Goal: Information Seeking & Learning: Learn about a topic

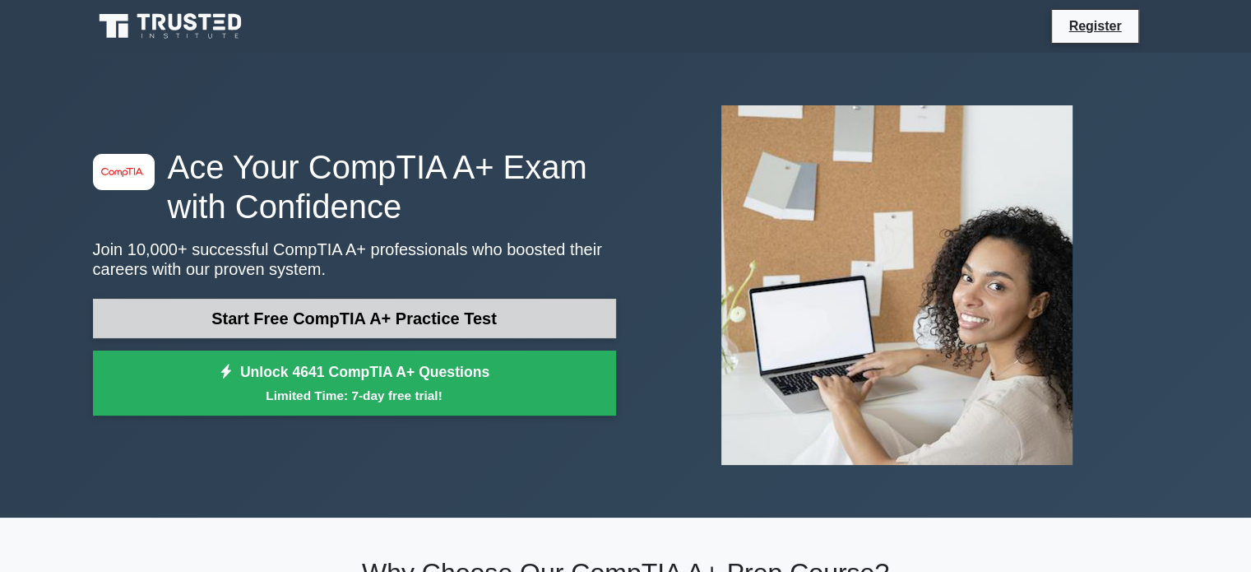
click at [405, 309] on link "Start Free CompTIA A+ Practice Test" at bounding box center [354, 318] width 523 height 39
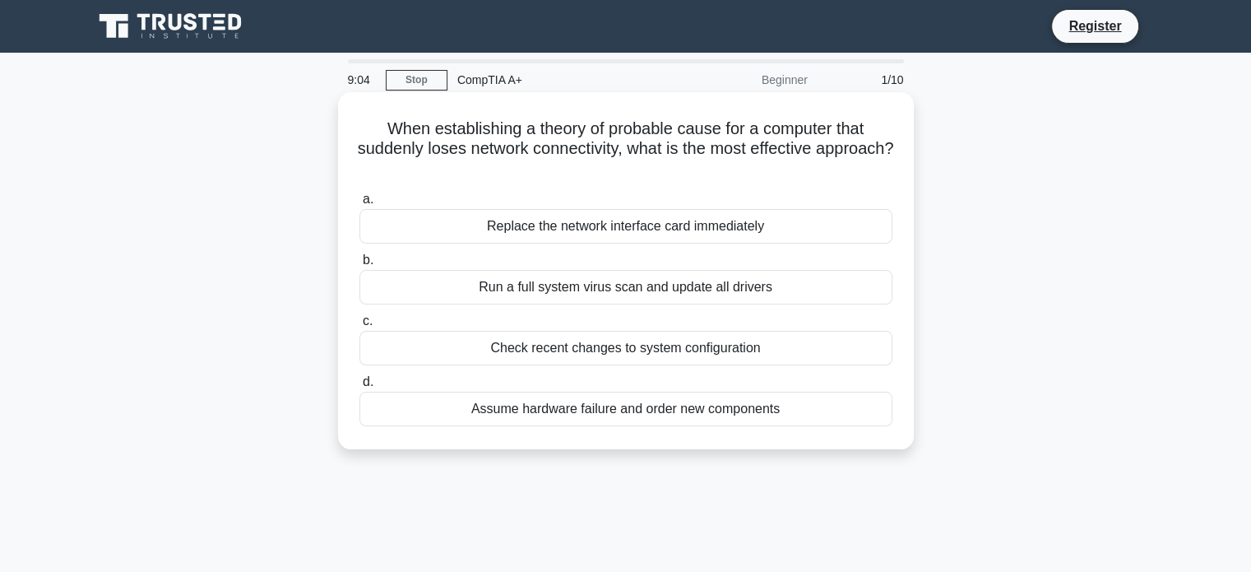
click at [586, 355] on div "Check recent changes to system configuration" at bounding box center [625, 348] width 533 height 35
click at [359, 327] on input "c. Check recent changes to system configuration" at bounding box center [359, 321] width 0 height 11
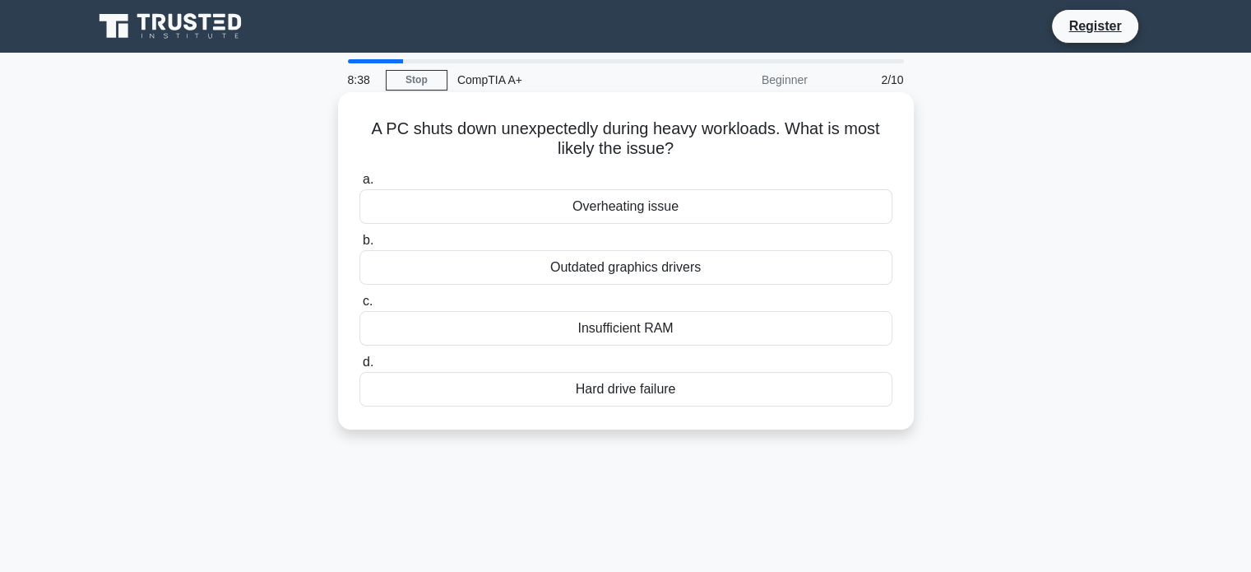
click at [609, 331] on div "Insufficient RAM" at bounding box center [625, 328] width 533 height 35
click at [359, 307] on input "c. Insufficient RAM" at bounding box center [359, 301] width 0 height 11
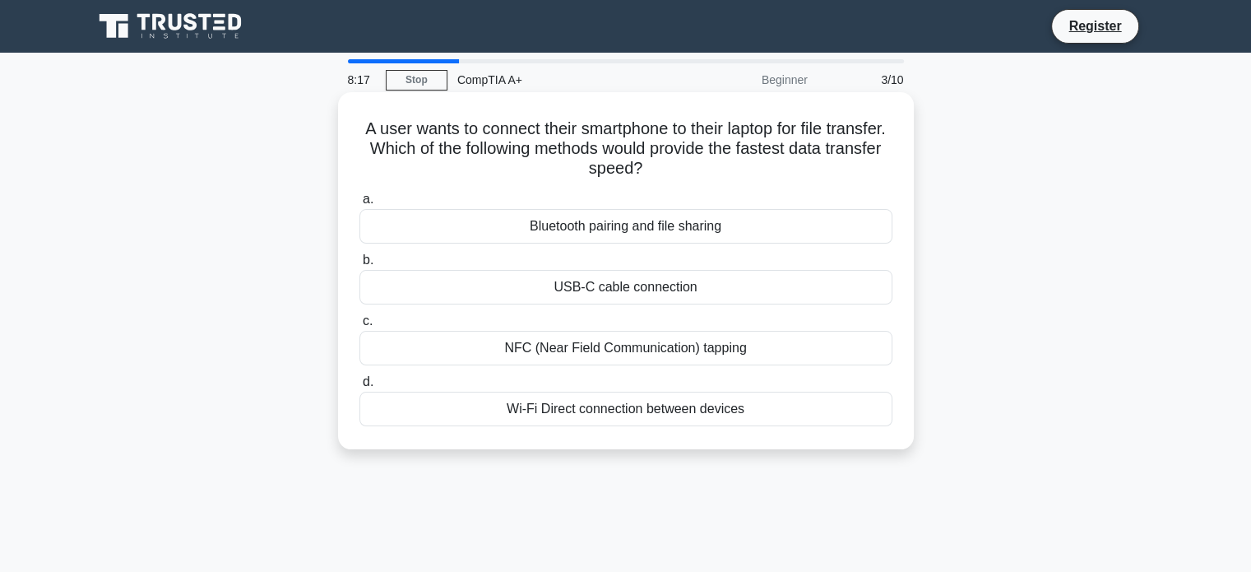
click at [633, 345] on div "NFC (Near Field Communication) tapping" at bounding box center [625, 348] width 533 height 35
click at [359, 327] on input "c. NFC (Near Field Communication) tapping" at bounding box center [359, 321] width 0 height 11
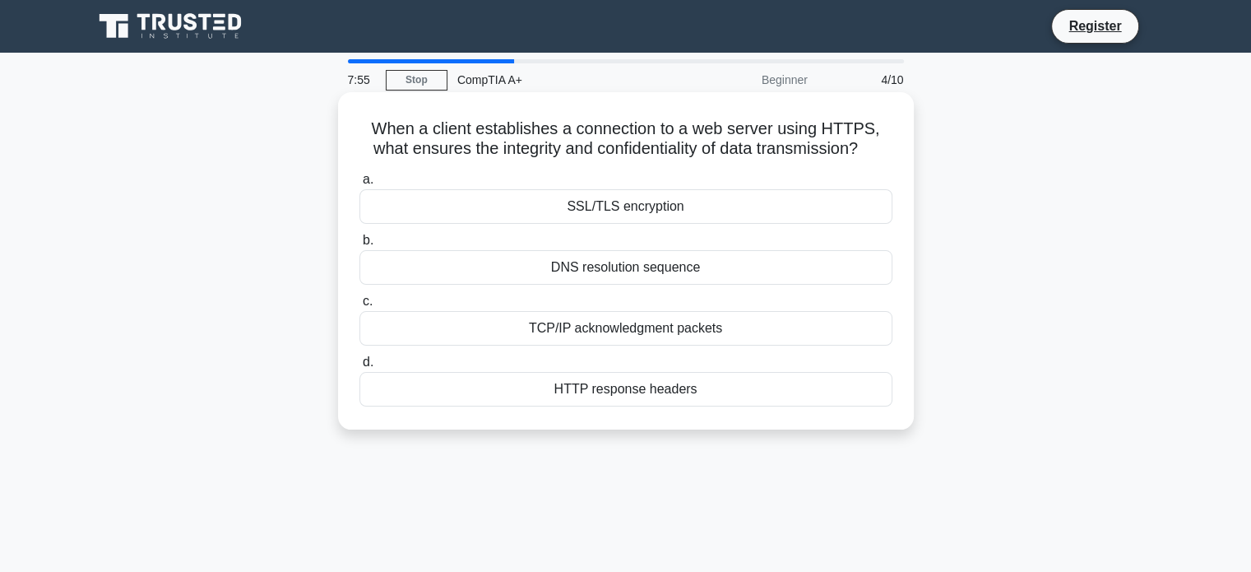
click at [678, 208] on div "SSL/TLS encryption" at bounding box center [625, 206] width 533 height 35
click at [359, 185] on input "a. SSL/TLS encryption" at bounding box center [359, 179] width 0 height 11
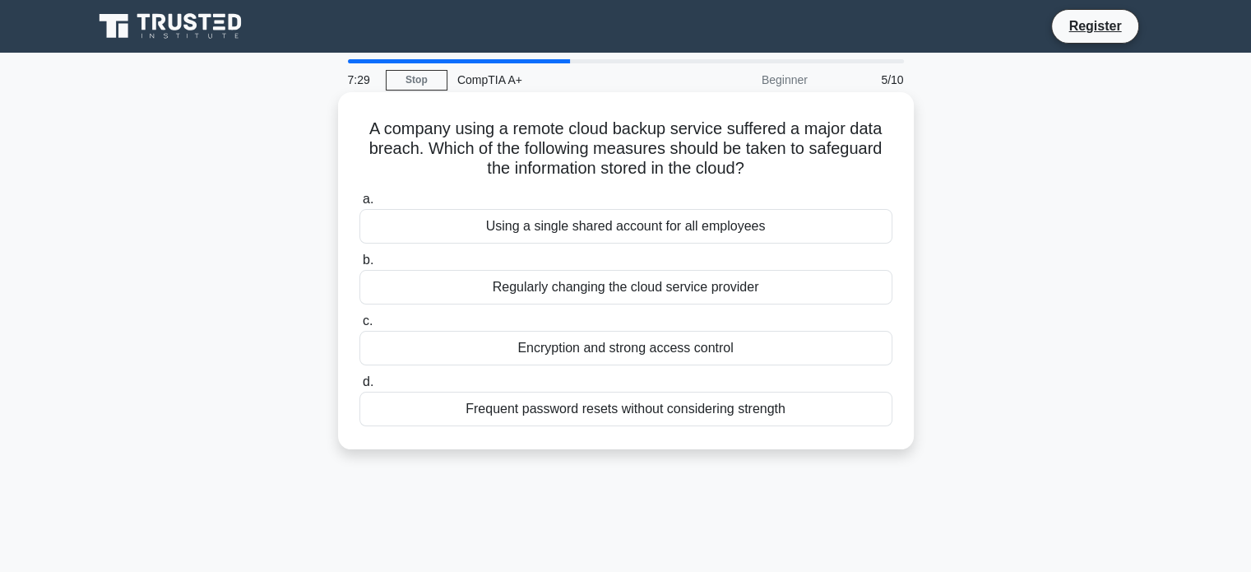
click at [701, 354] on div "Encryption and strong access control" at bounding box center [625, 348] width 533 height 35
click at [359, 327] on input "c. Encryption and strong access control" at bounding box center [359, 321] width 0 height 11
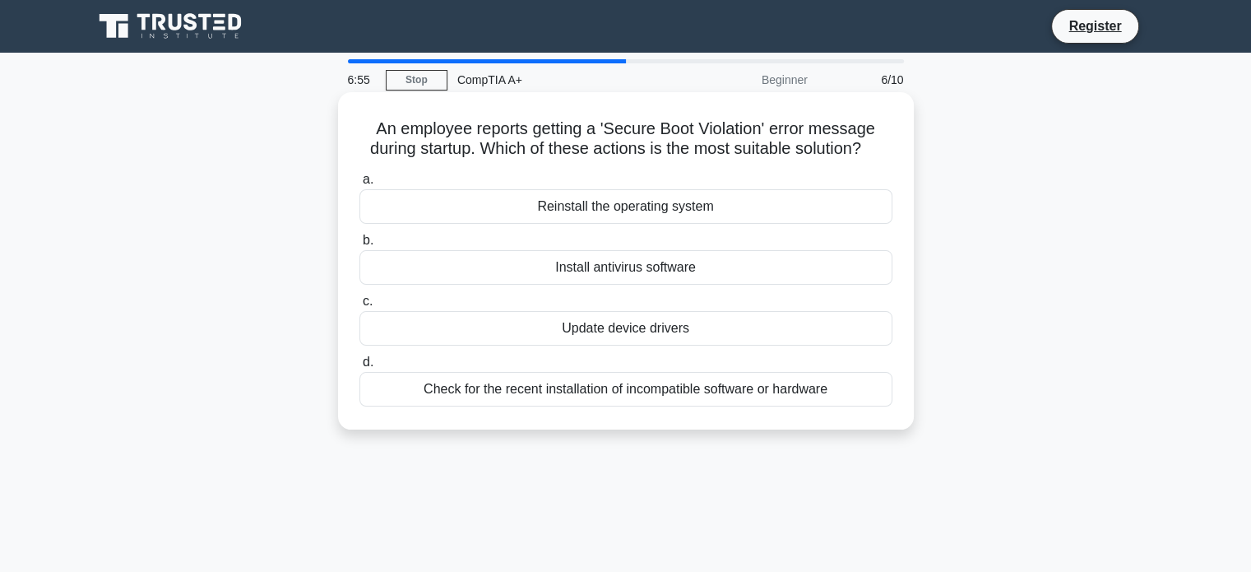
click at [672, 279] on div "Install antivirus software" at bounding box center [625, 267] width 533 height 35
click at [359, 246] on input "b. Install antivirus software" at bounding box center [359, 240] width 0 height 11
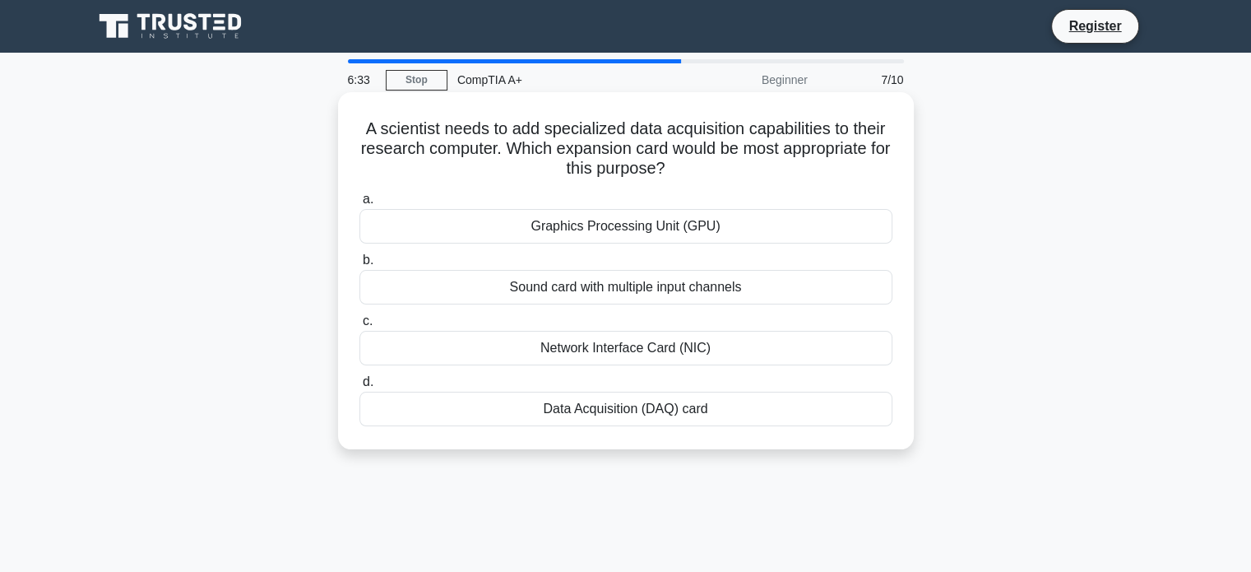
click at [489, 272] on div "Sound card with multiple input channels" at bounding box center [625, 287] width 533 height 35
click at [359, 266] on input "b. Sound card with multiple input channels" at bounding box center [359, 260] width 0 height 11
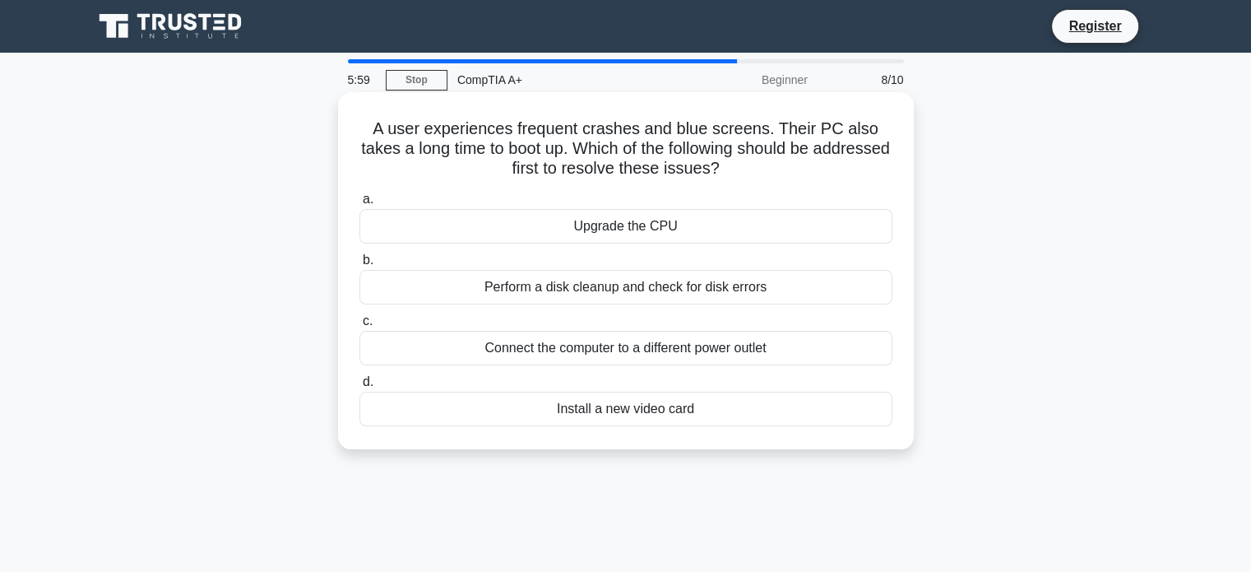
click at [583, 294] on div "Perform a disk cleanup and check for disk errors" at bounding box center [625, 287] width 533 height 35
click at [359, 266] on input "b. Perform a disk cleanup and check for disk errors" at bounding box center [359, 260] width 0 height 11
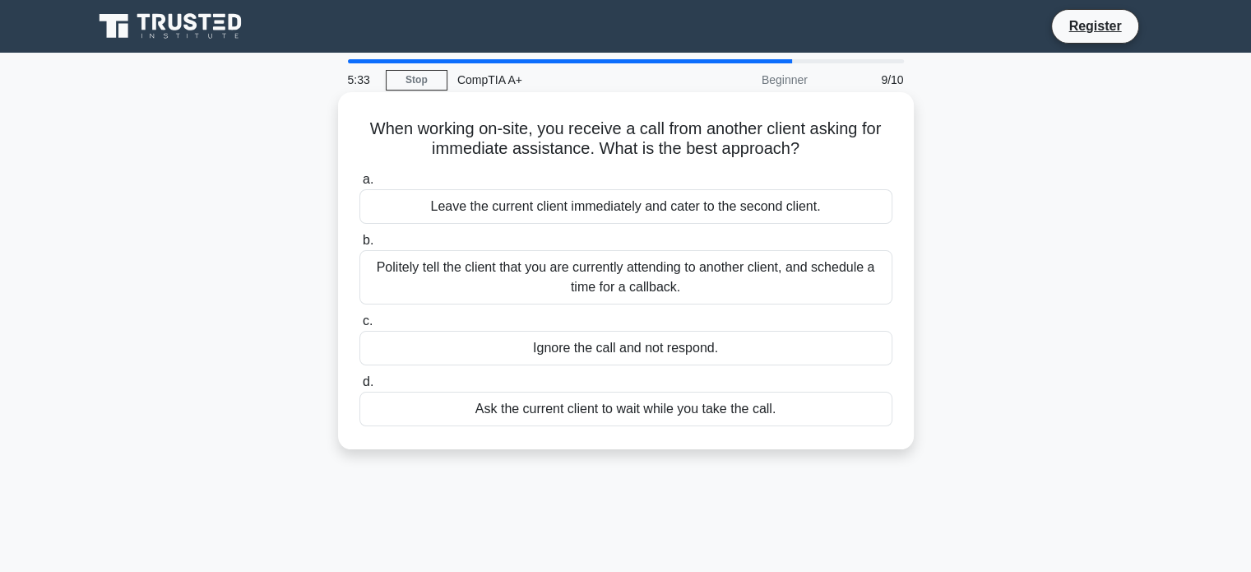
click at [699, 289] on div "Politely tell the client that you are currently attending to another client, an…" at bounding box center [625, 277] width 533 height 54
click at [359, 246] on input "b. Politely tell the client that you are currently attending to another client,…" at bounding box center [359, 240] width 0 height 11
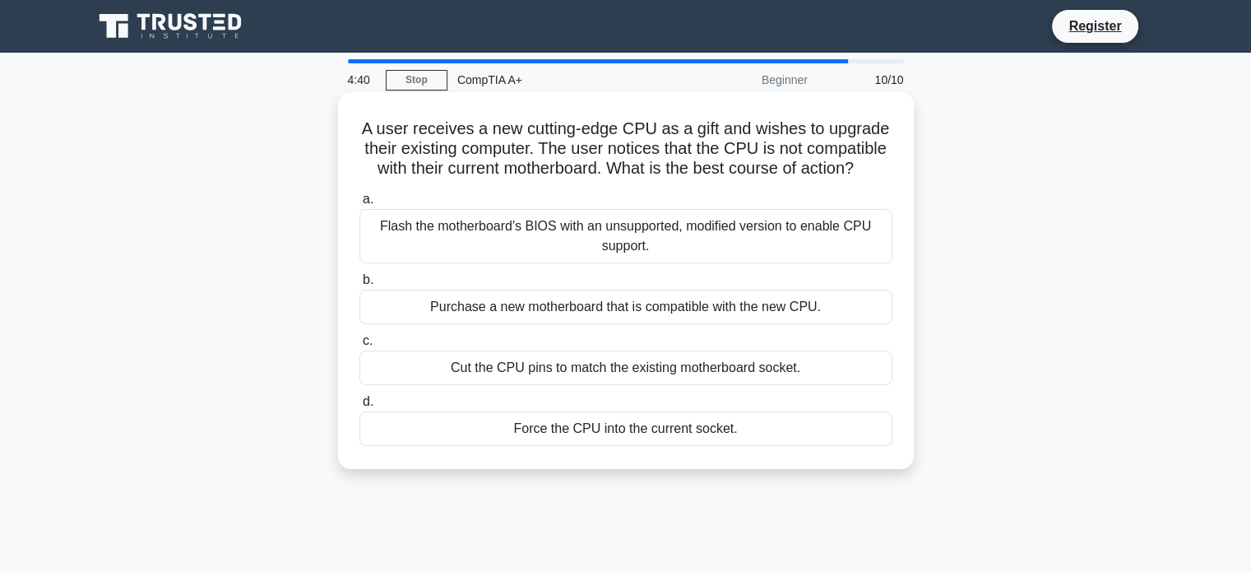
click at [637, 261] on div "Flash the motherboard's BIOS with an unsupported, modified version to enable CP…" at bounding box center [625, 236] width 533 height 54
click at [359, 205] on input "a. Flash the motherboard's BIOS with an unsupported, modified version to enable…" at bounding box center [359, 199] width 0 height 11
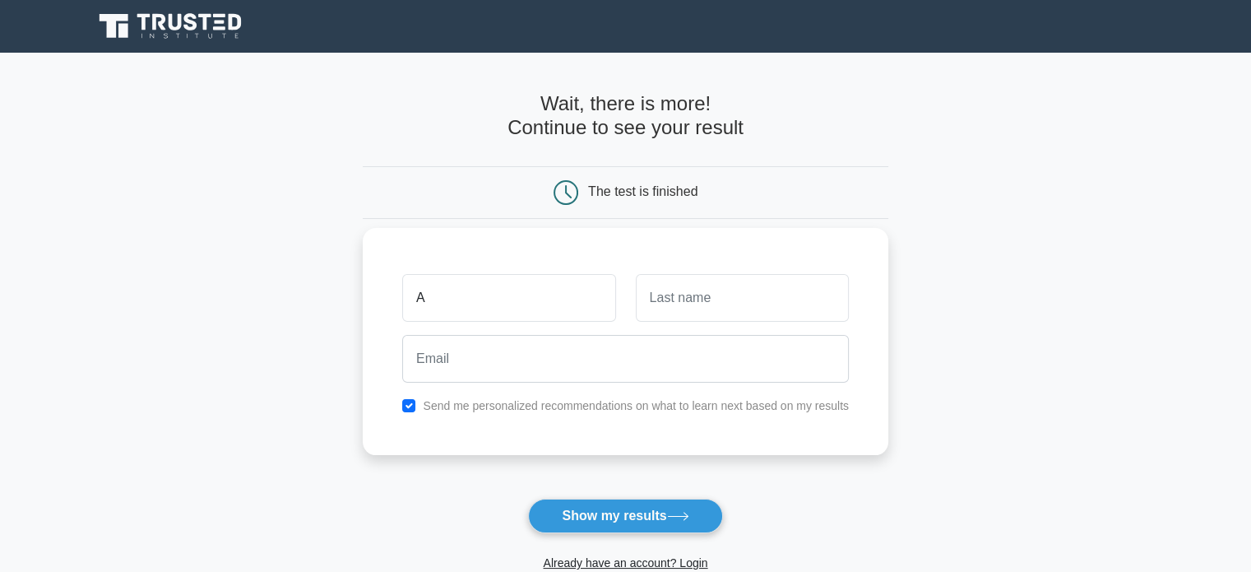
type input "A"
click at [660, 319] on input "text" at bounding box center [742, 298] width 213 height 48
type input "B"
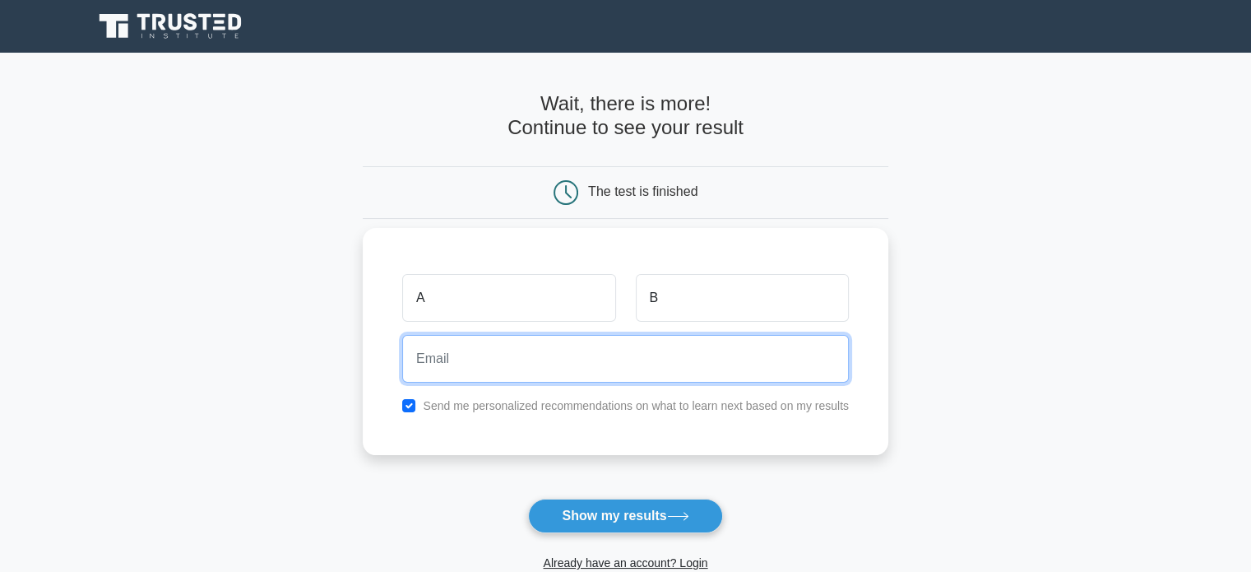
click at [586, 350] on input "email" at bounding box center [625, 359] width 447 height 48
type input "aanchalbatra21@gmail.com"
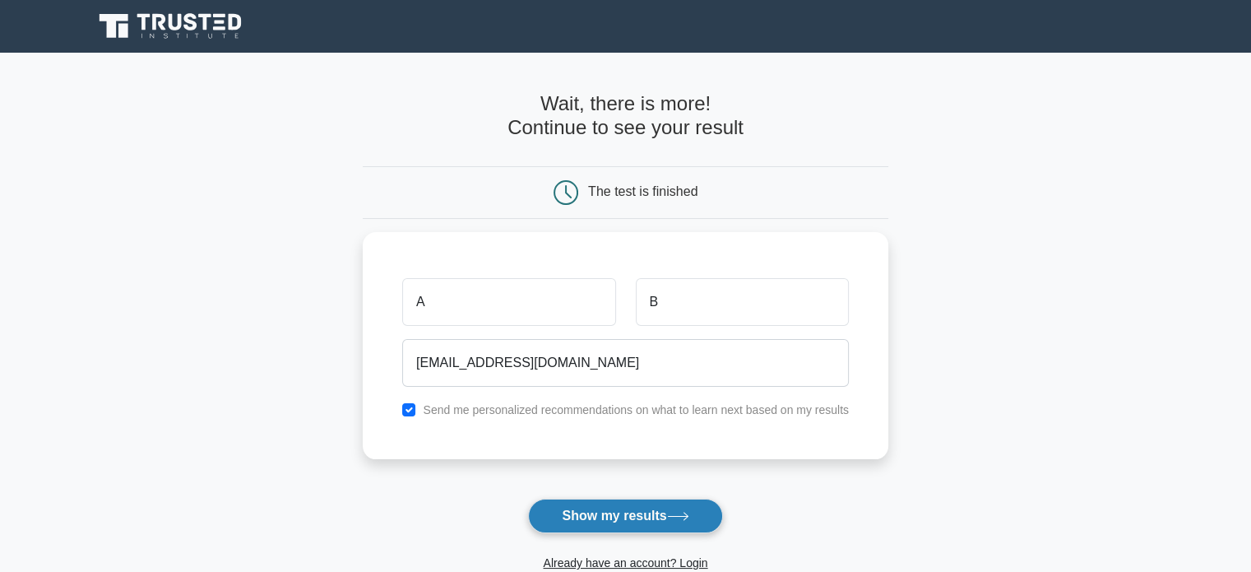
click at [617, 520] on button "Show my results" at bounding box center [625, 515] width 194 height 35
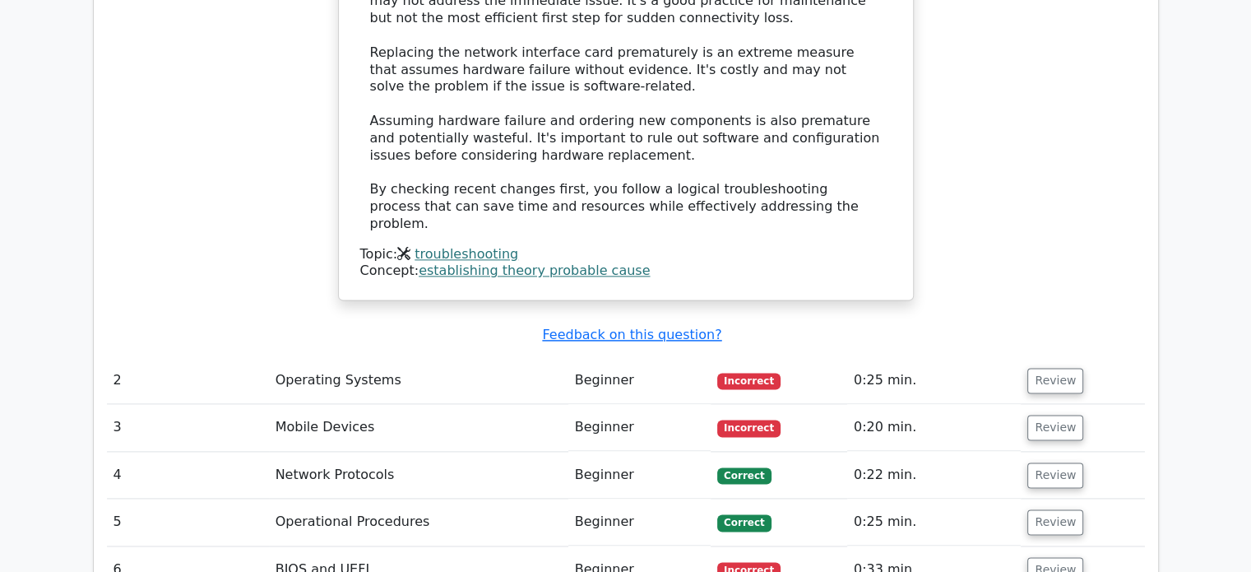
scroll to position [2147, 0]
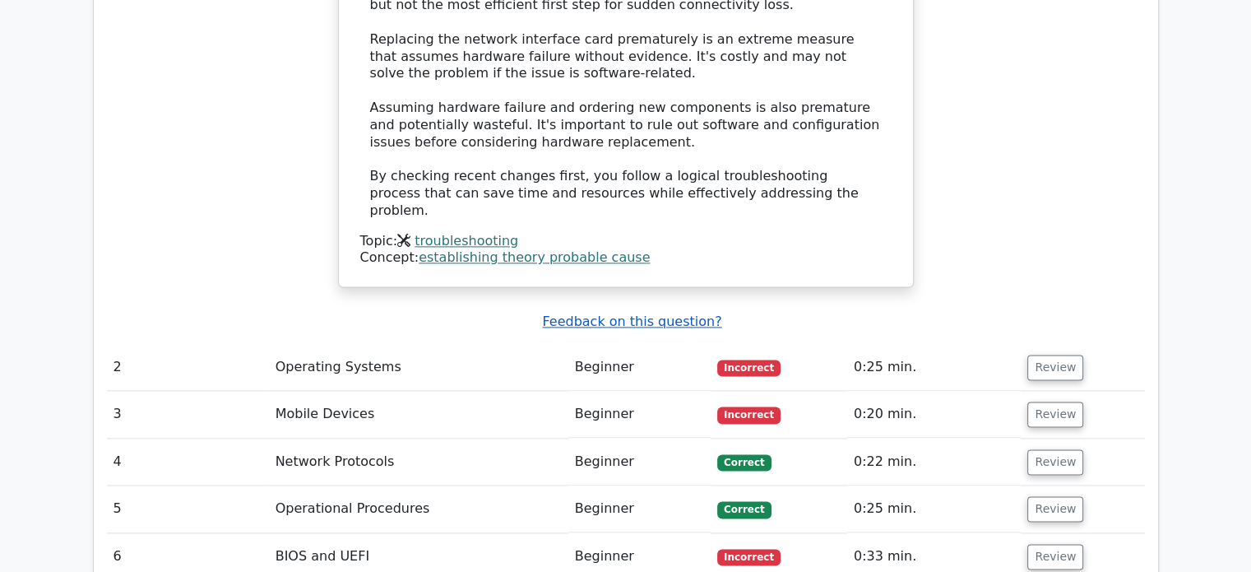
click at [669, 313] on u "Feedback on this question?" at bounding box center [631, 321] width 179 height 16
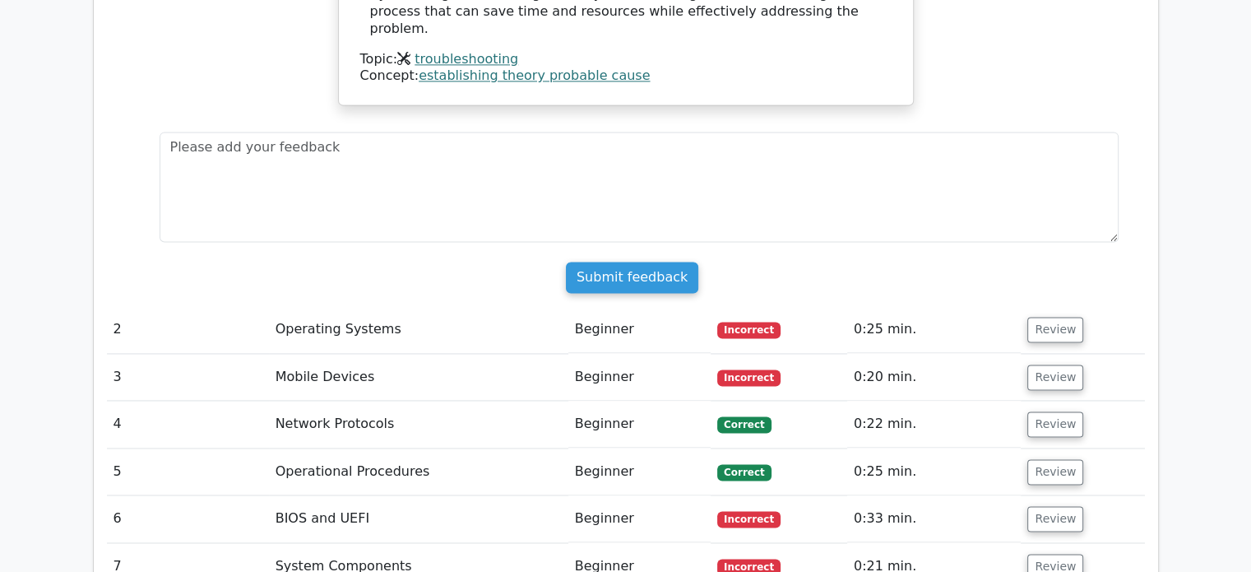
scroll to position [2374, 0]
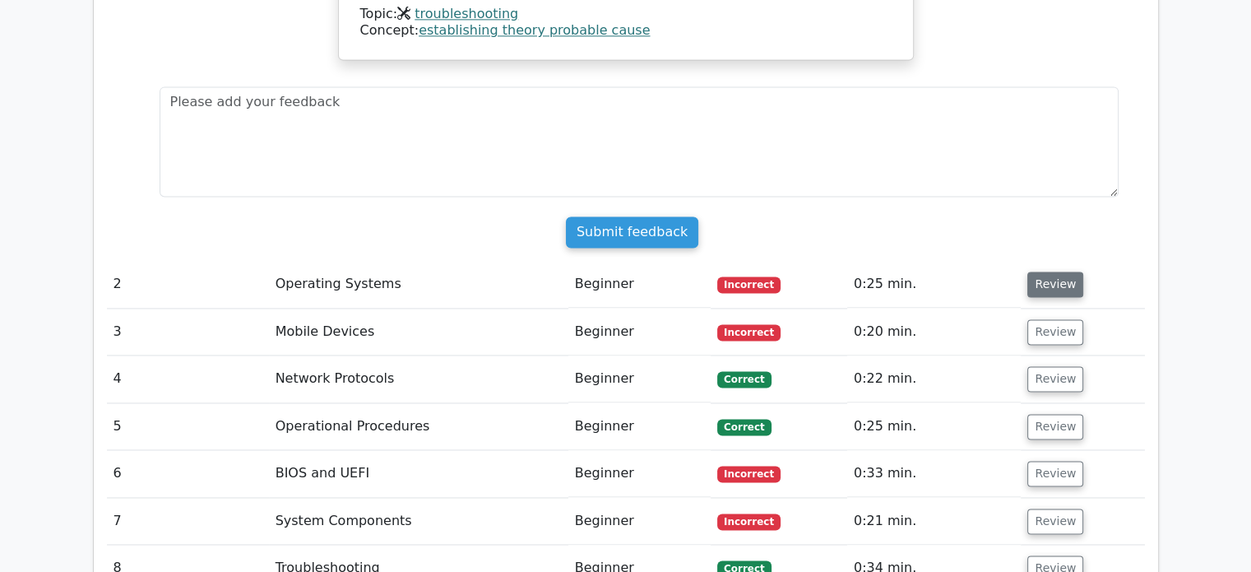
click at [1049, 271] on button "Review" at bounding box center [1055, 283] width 56 height 25
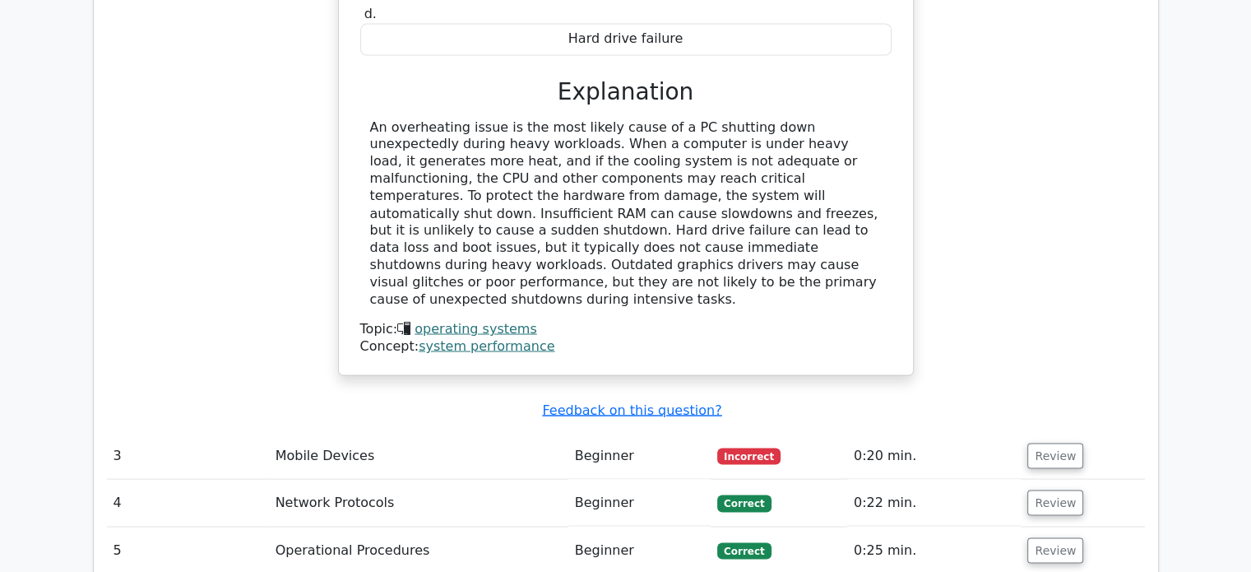
scroll to position [2912, 0]
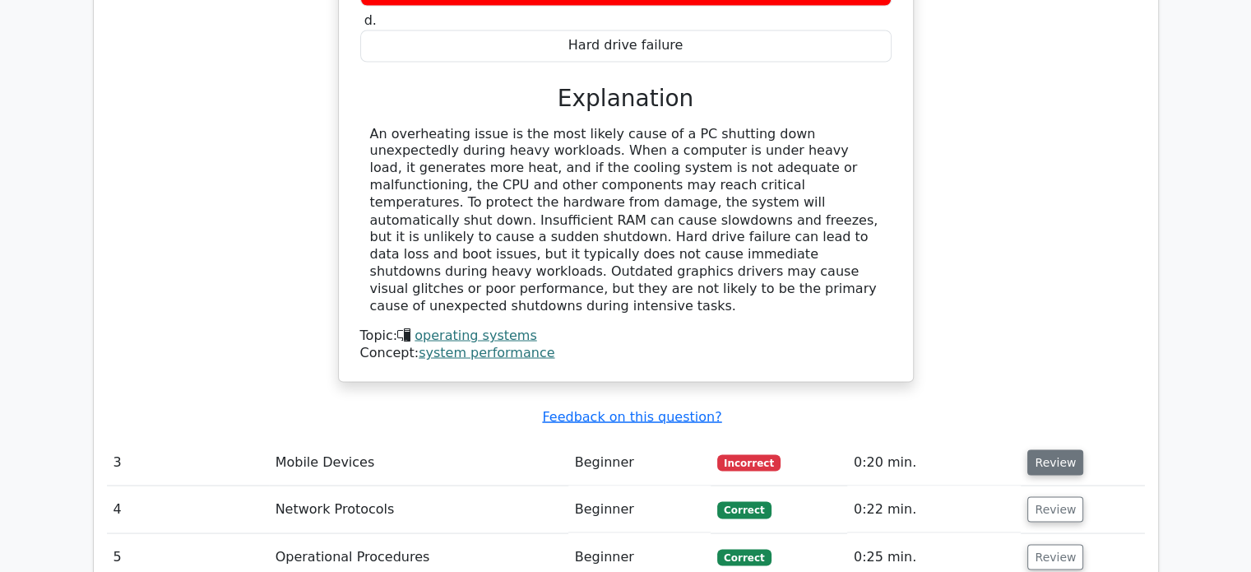
click at [1044, 449] on button "Review" at bounding box center [1055, 461] width 56 height 25
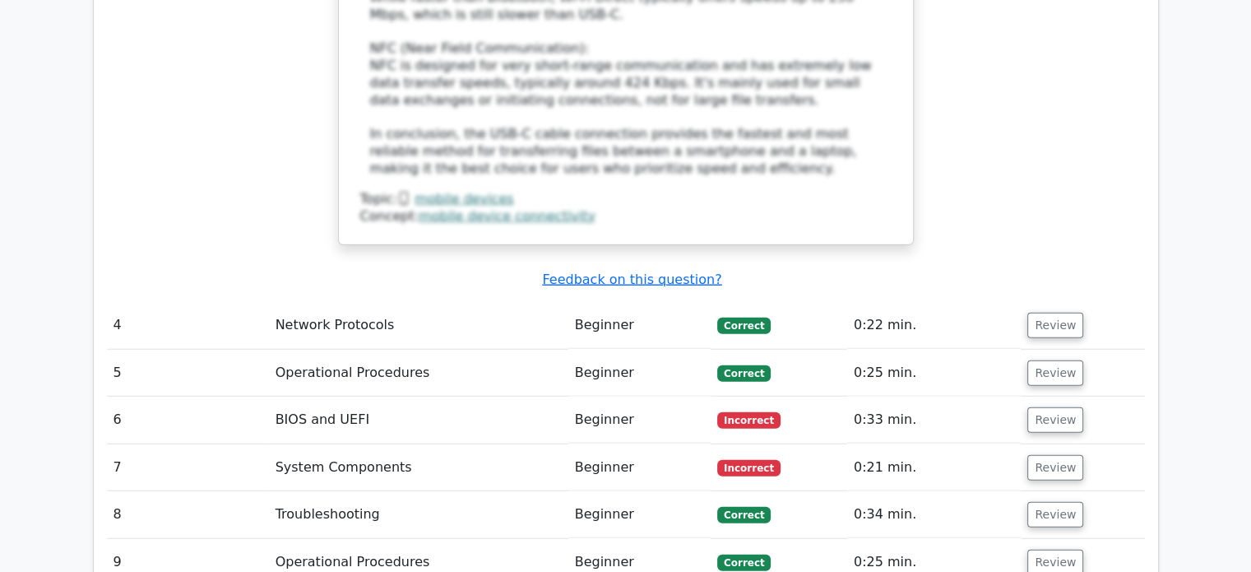
scroll to position [4049, 0]
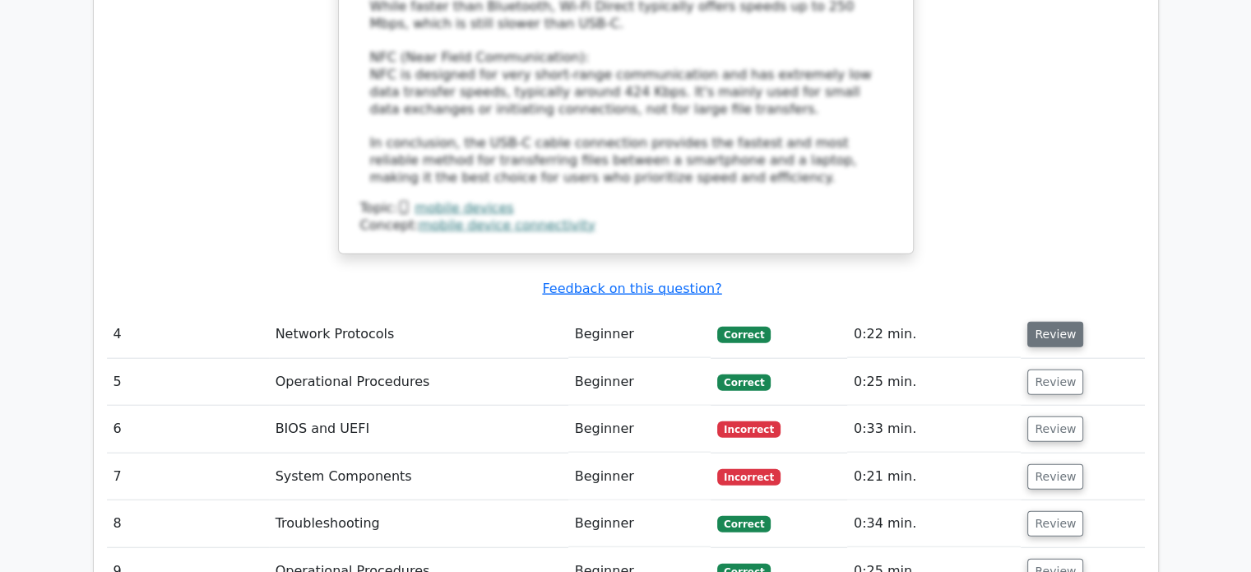
click at [1049, 322] on button "Review" at bounding box center [1055, 334] width 56 height 25
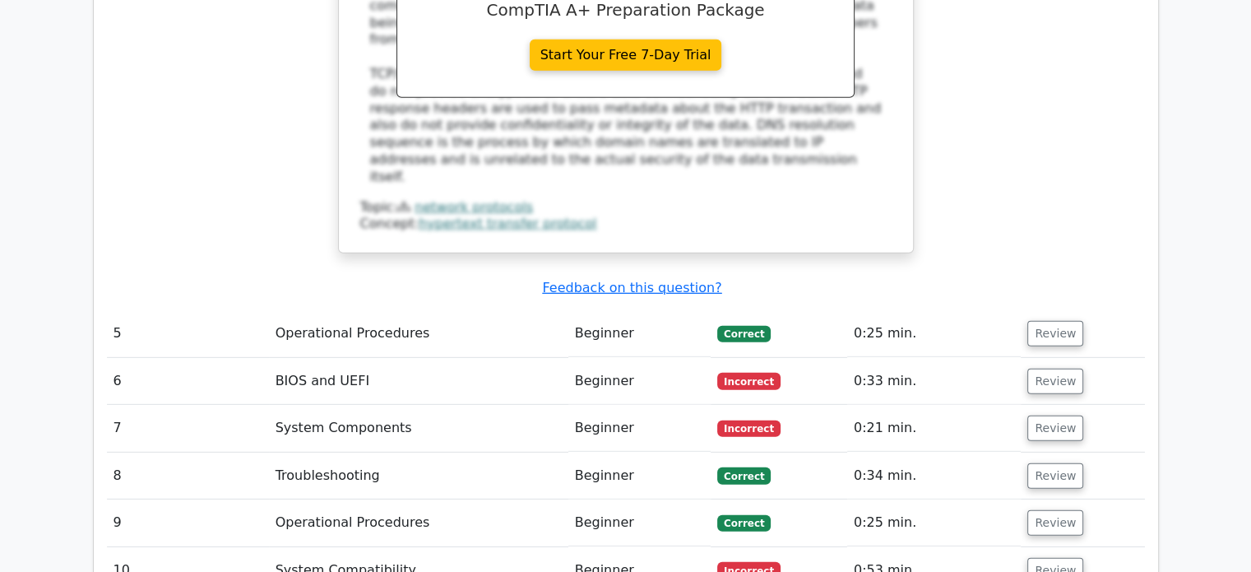
scroll to position [4894, 0]
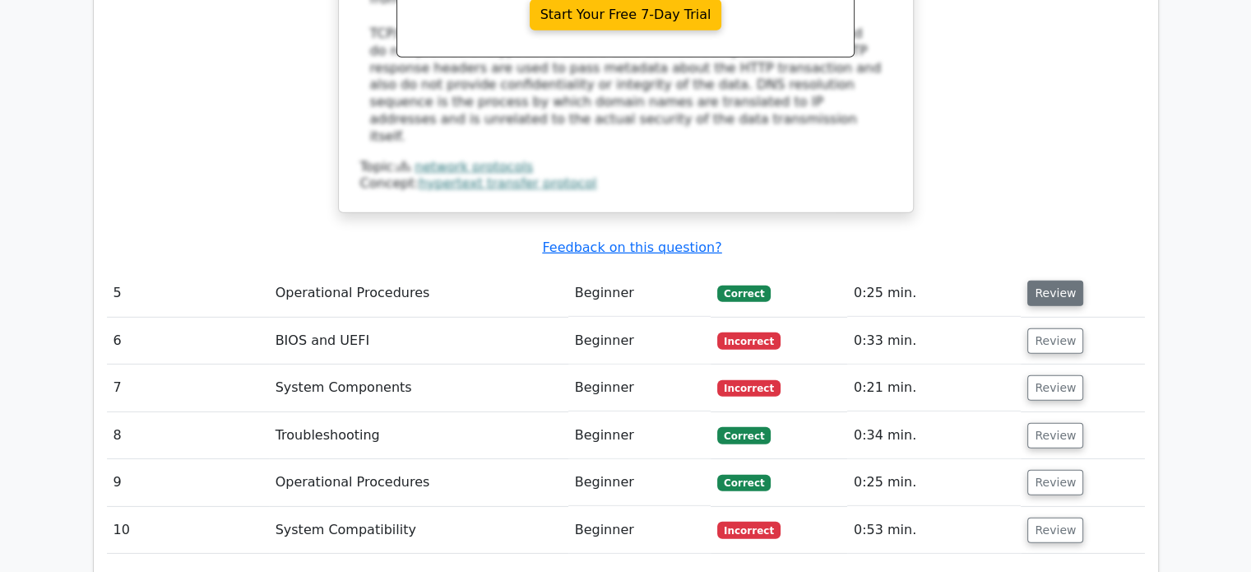
click at [1043, 280] on button "Review" at bounding box center [1055, 292] width 56 height 25
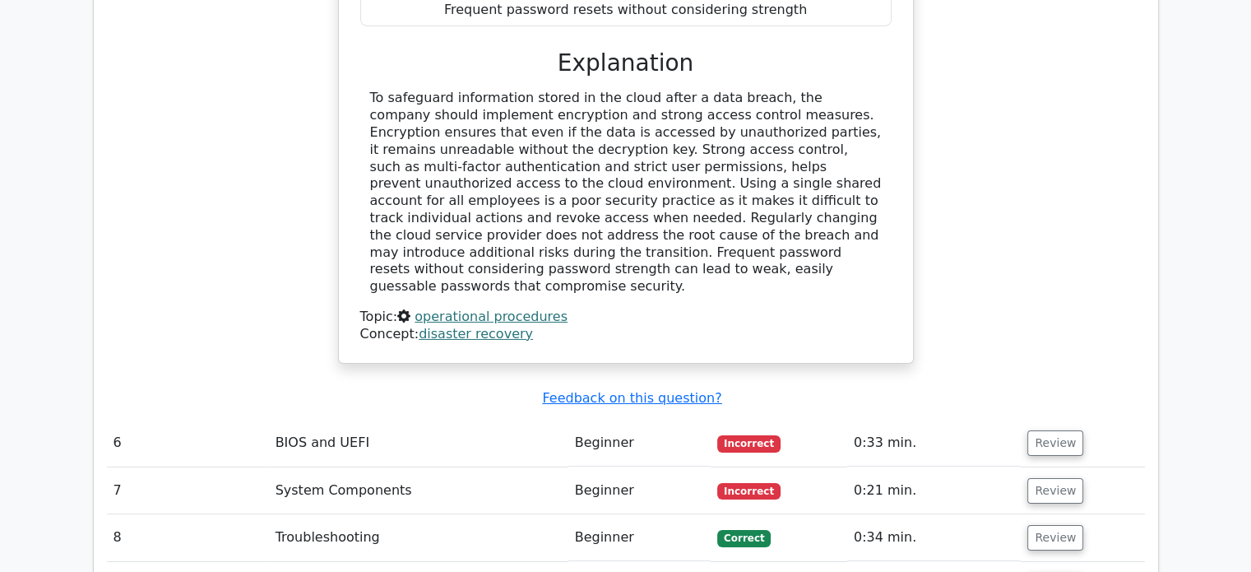
scroll to position [5517, 0]
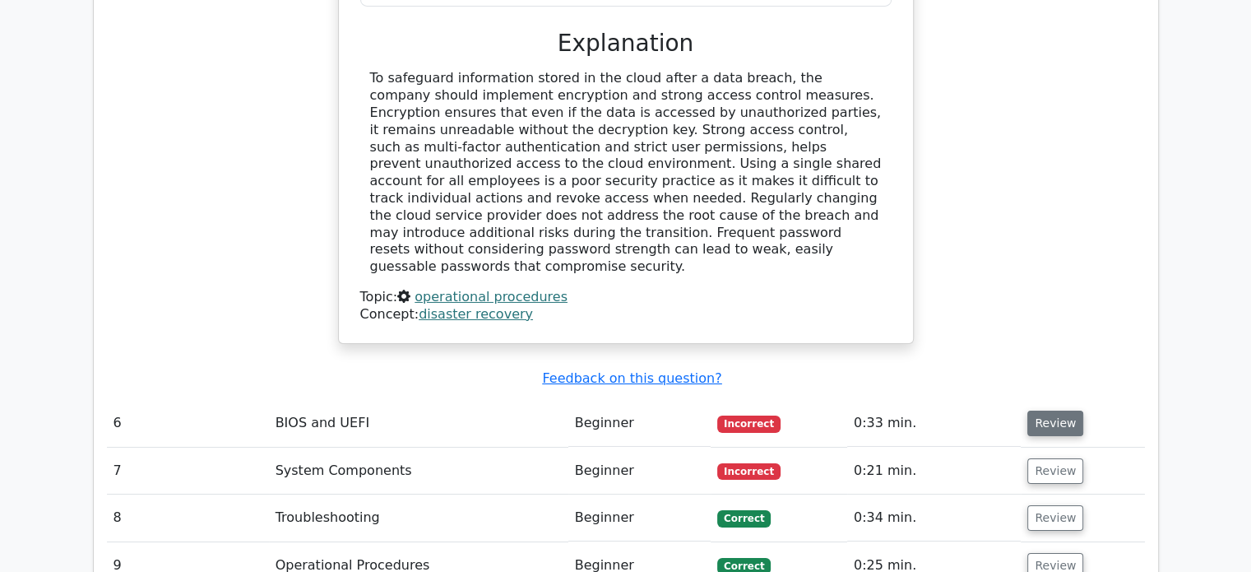
click at [1048, 410] on button "Review" at bounding box center [1055, 422] width 56 height 25
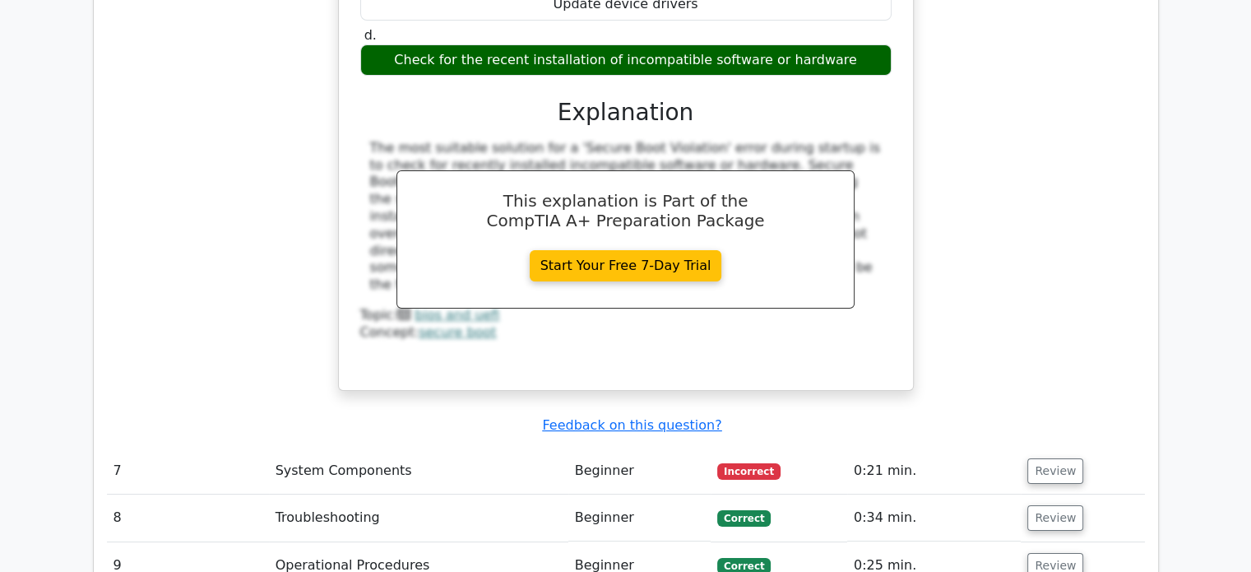
scroll to position [6214, 0]
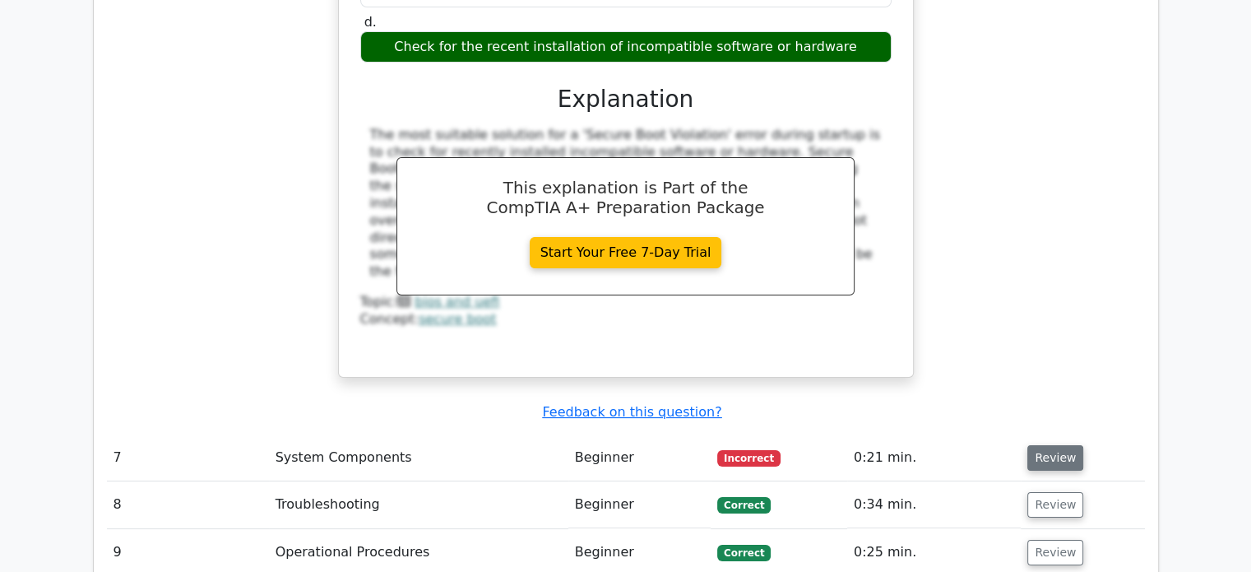
click at [1049, 445] on button "Review" at bounding box center [1055, 457] width 56 height 25
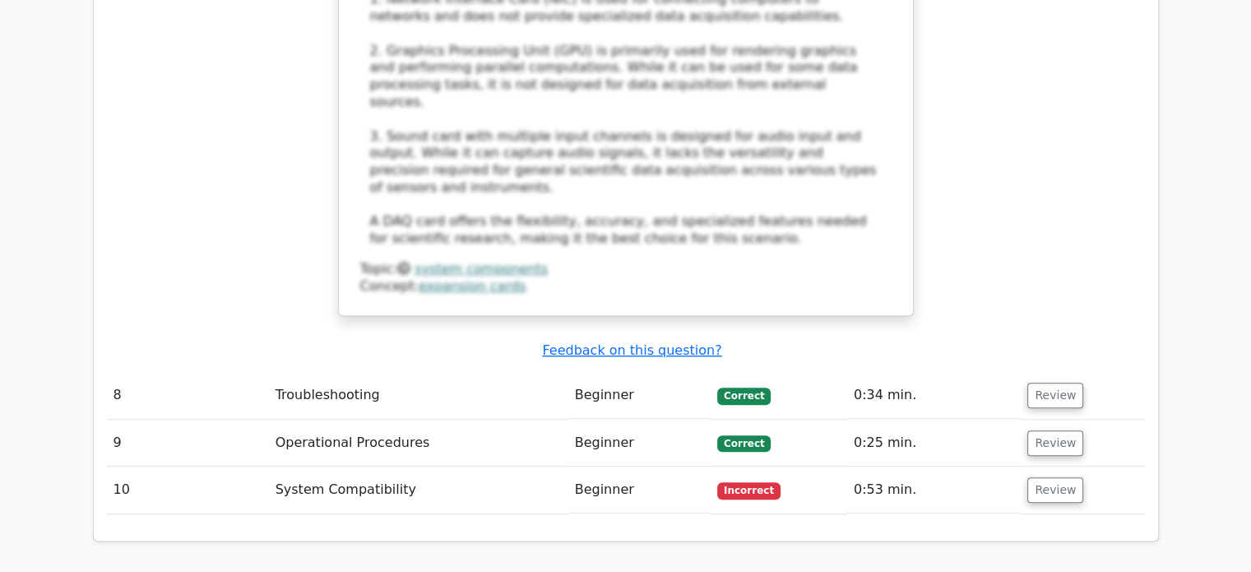
scroll to position [7325, 0]
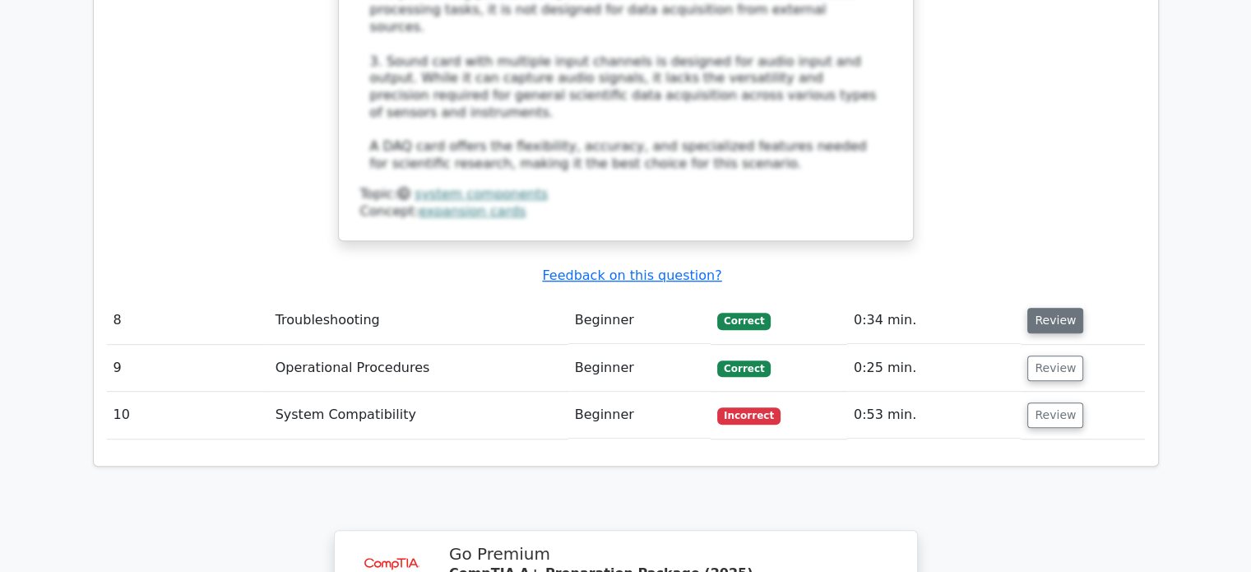
click at [1046, 308] on button "Review" at bounding box center [1055, 320] width 56 height 25
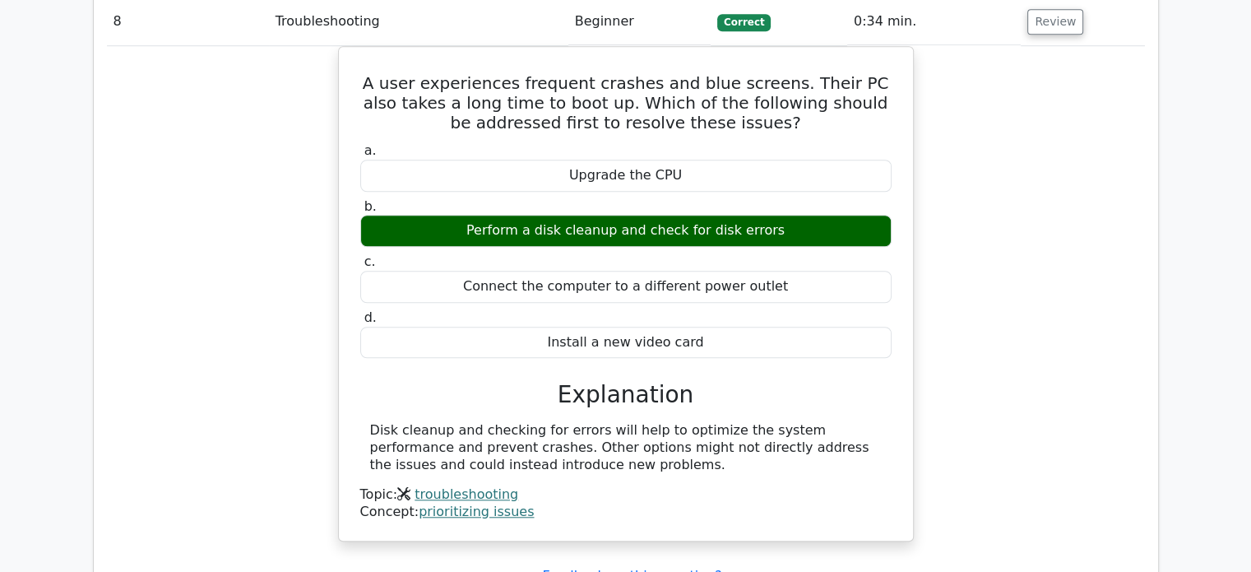
scroll to position [7639, 0]
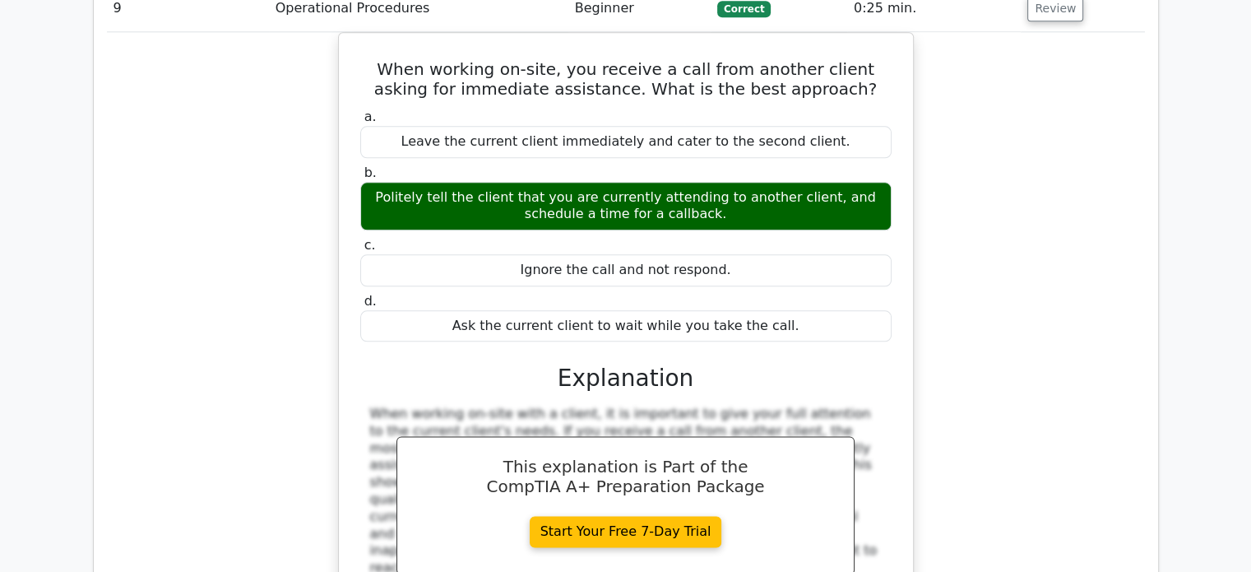
scroll to position [8333, 0]
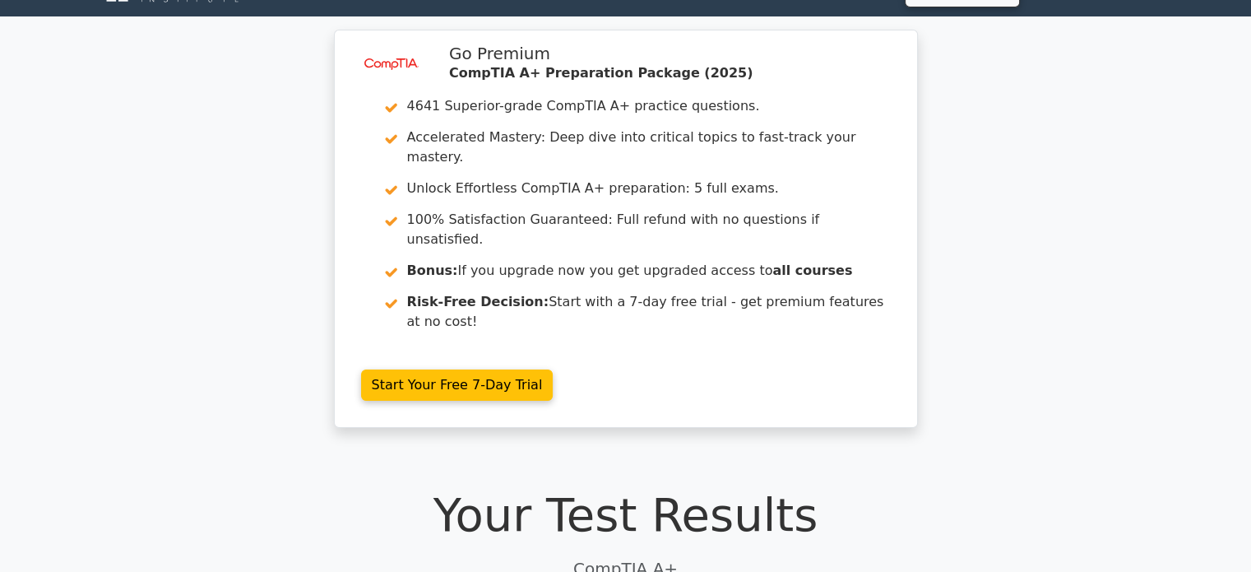
scroll to position [0, 0]
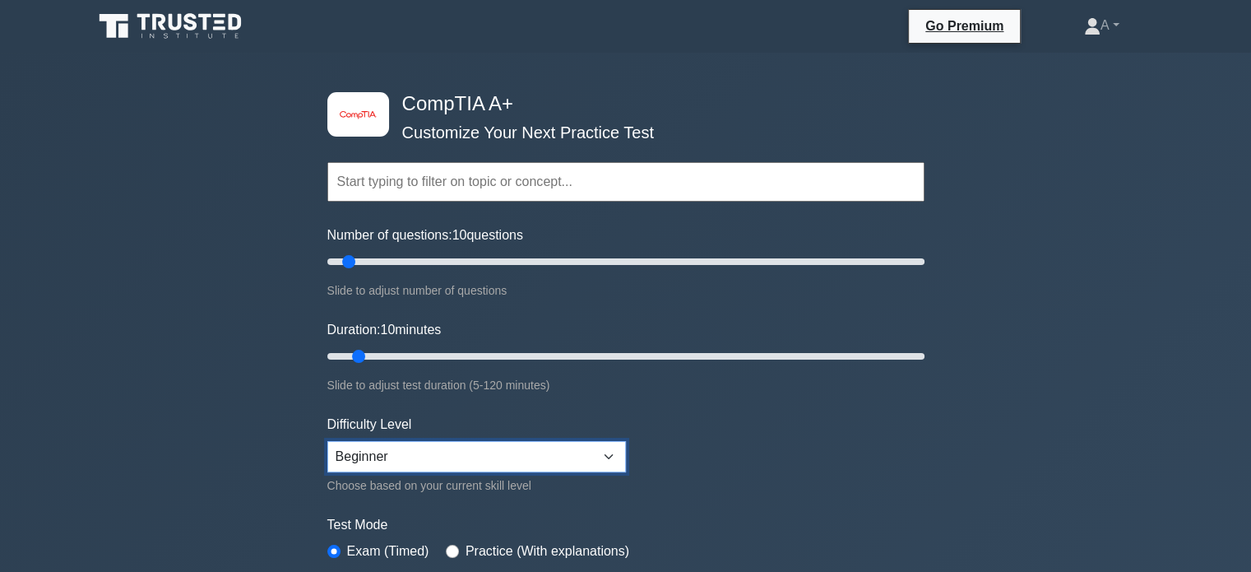
click at [463, 449] on select "Beginner Intermediate Expert" at bounding box center [476, 456] width 299 height 31
select select "intermediate"
click at [327, 441] on select "Beginner Intermediate Expert" at bounding box center [476, 456] width 299 height 31
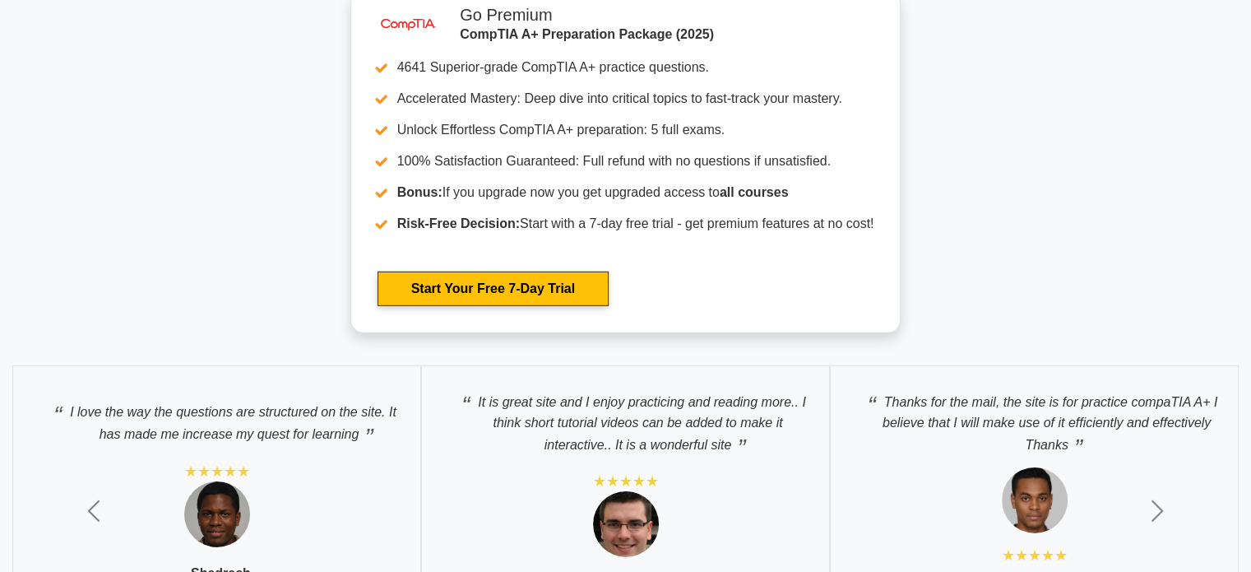
scroll to position [5074, 0]
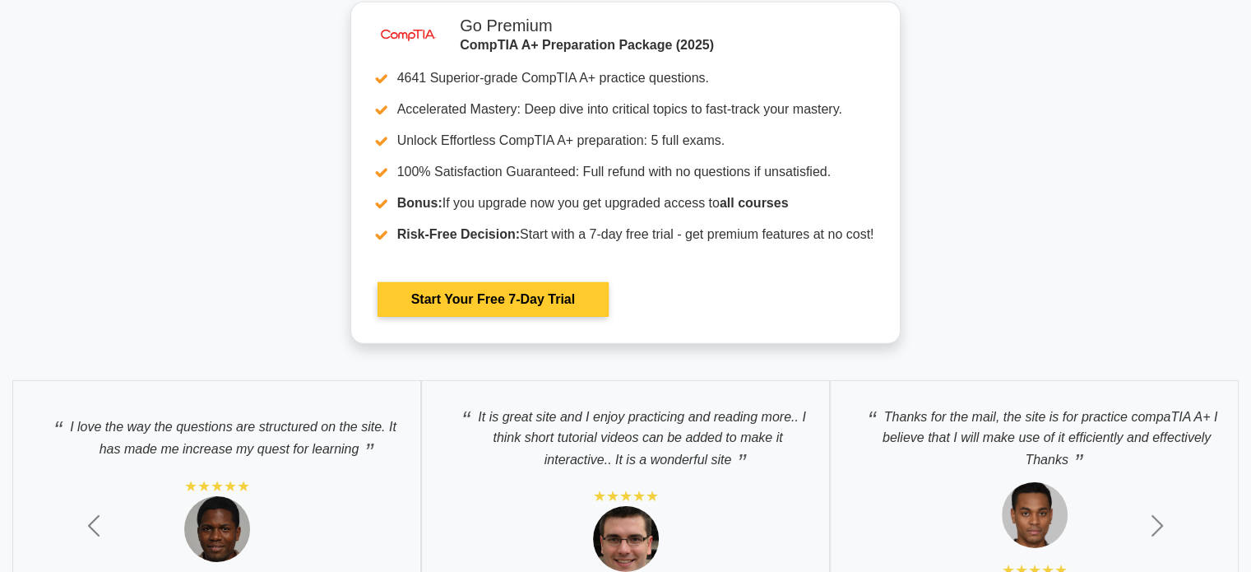
click at [500, 302] on link "Start Your Free 7-Day Trial" at bounding box center [493, 299] width 231 height 35
click at [609, 282] on link "Start Your Free 7-Day Trial" at bounding box center [493, 299] width 231 height 35
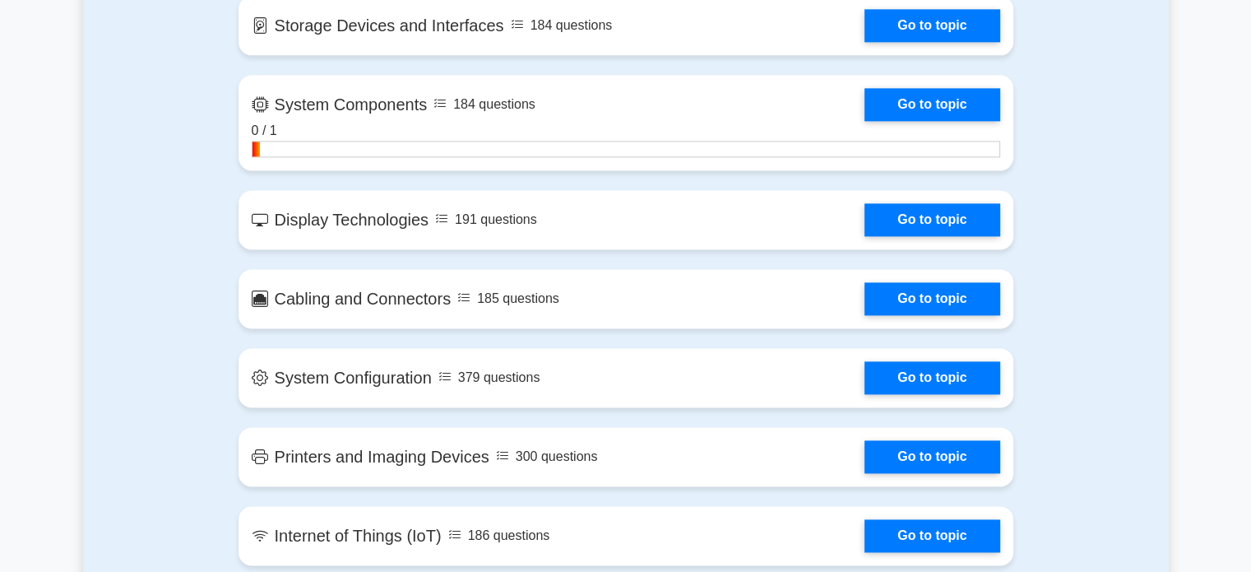
scroll to position [2175, 0]
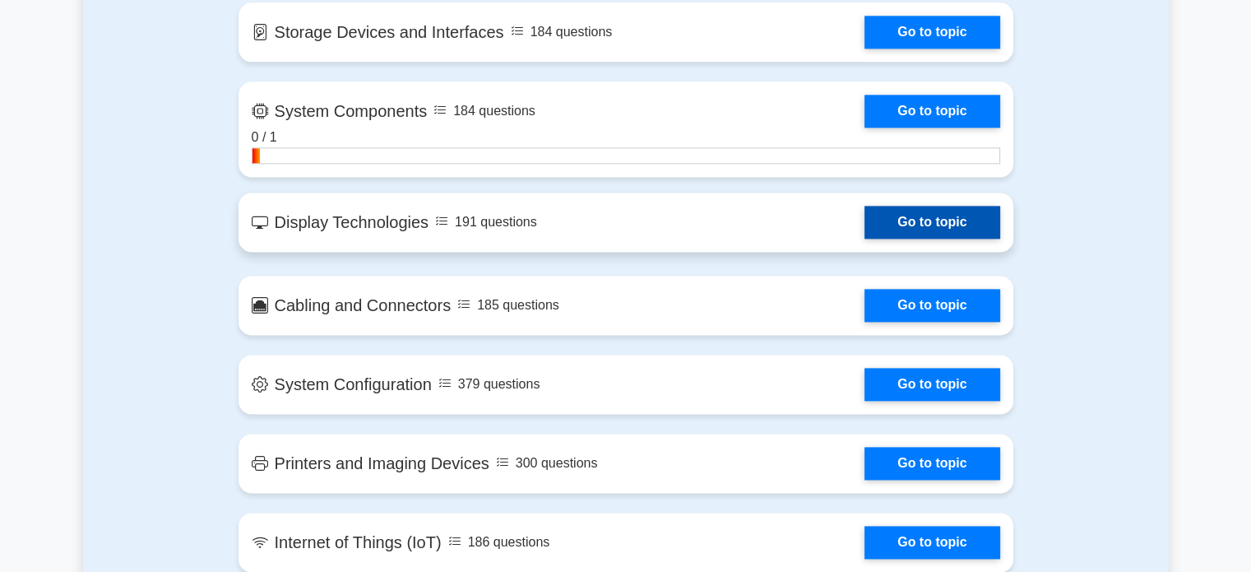
click at [910, 223] on link "Go to topic" at bounding box center [931, 222] width 135 height 33
click at [864, 213] on link "Go to topic" at bounding box center [931, 222] width 135 height 33
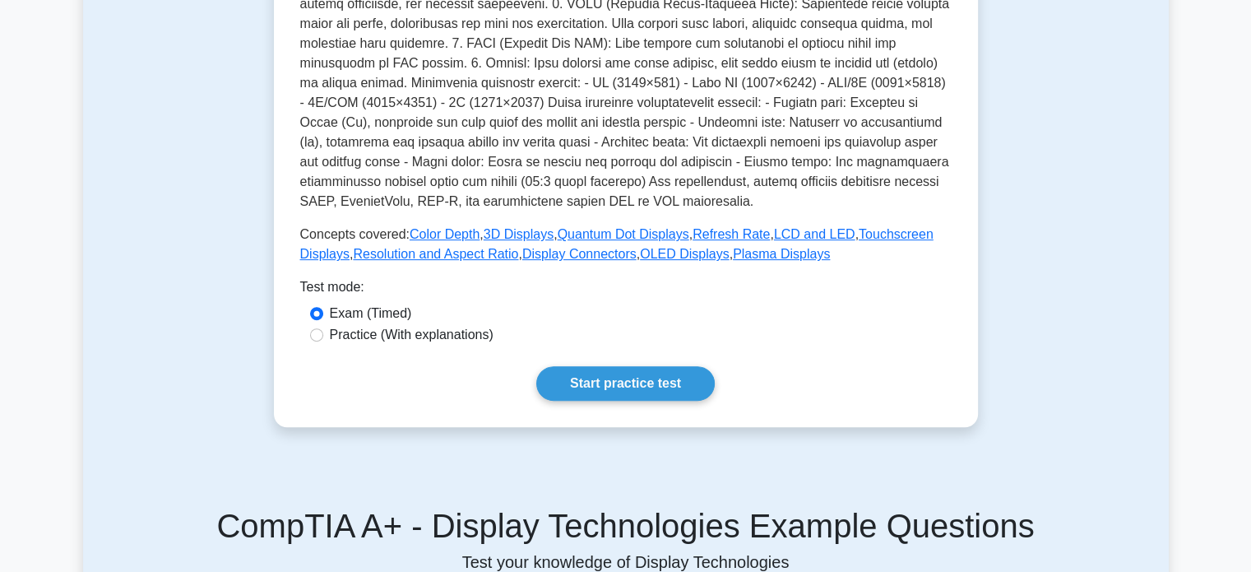
scroll to position [510, 0]
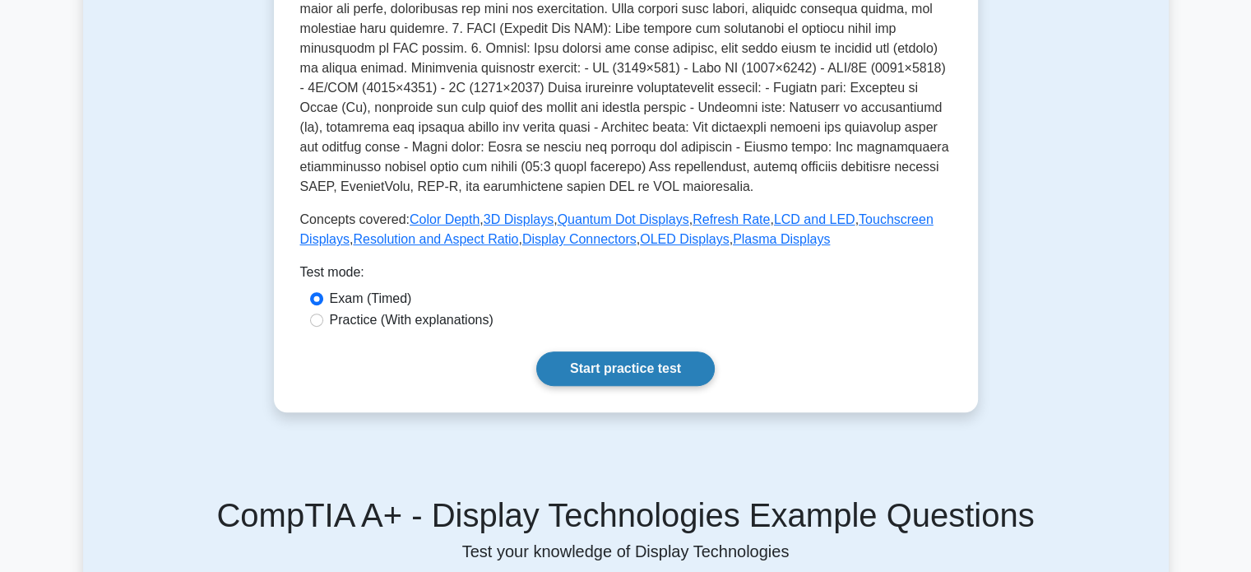
click at [668, 374] on link "Start practice test" at bounding box center [625, 368] width 178 height 35
click at [610, 378] on link "Start practice test" at bounding box center [625, 368] width 178 height 35
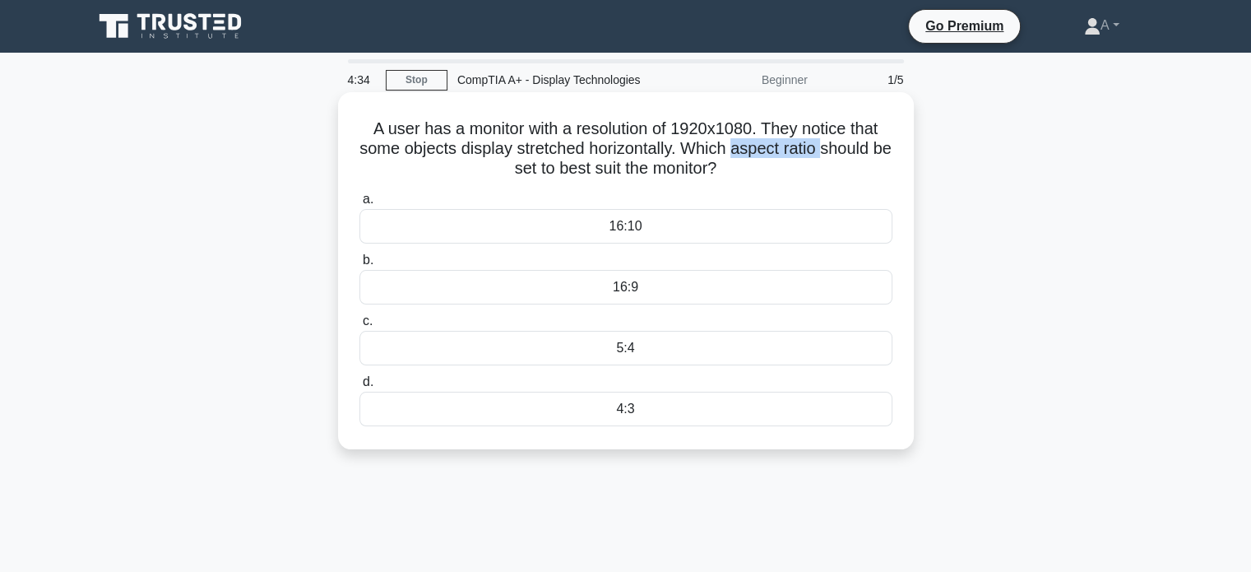
drag, startPoint x: 747, startPoint y: 152, endPoint x: 836, endPoint y: 145, distance: 89.1
click at [836, 145] on h5 "A user has a monitor with a resolution of 1920x1080. They notice that some obje…" at bounding box center [626, 148] width 536 height 61
copy h5 "aspect ratio"
drag, startPoint x: 677, startPoint y: 125, endPoint x: 750, endPoint y: 124, distance: 73.2
click at [750, 124] on h5 "A user has a monitor with a resolution of 1920x1080. They notice that some obje…" at bounding box center [626, 148] width 536 height 61
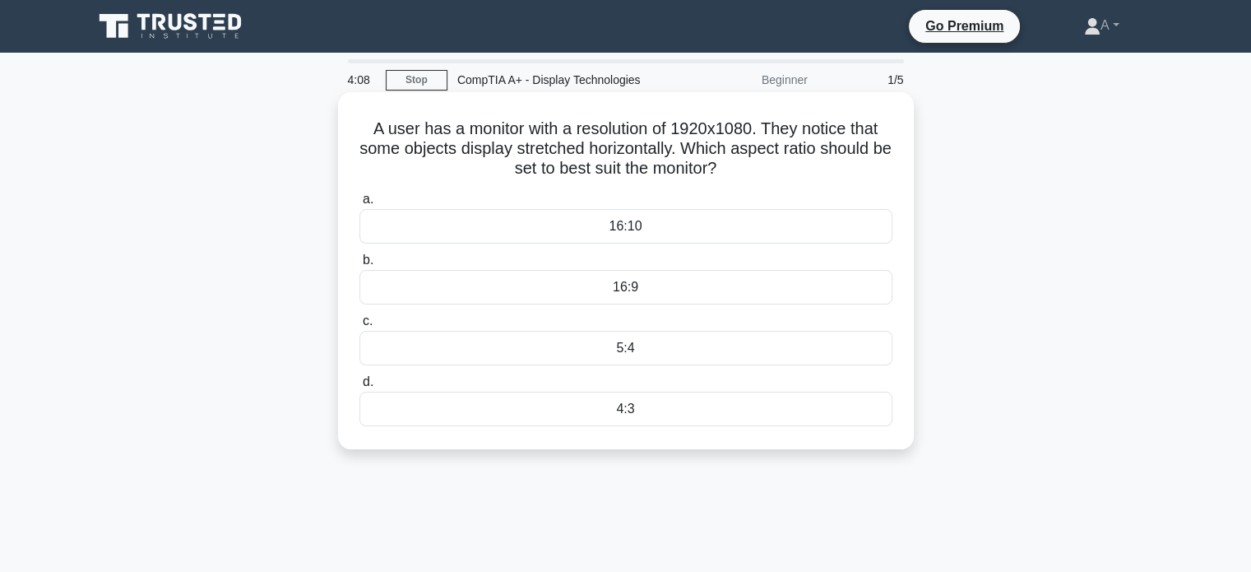
click at [691, 170] on h5 "A user has a monitor with a resolution of 1920x1080. They notice that some obje…" at bounding box center [626, 148] width 536 height 61
drag, startPoint x: 678, startPoint y: 129, endPoint x: 754, endPoint y: 125, distance: 76.6
click at [754, 125] on h5 "A user has a monitor with a resolution of 1920x1080. They notice that some obje…" at bounding box center [626, 148] width 536 height 61
copy h5 "1920x1080"
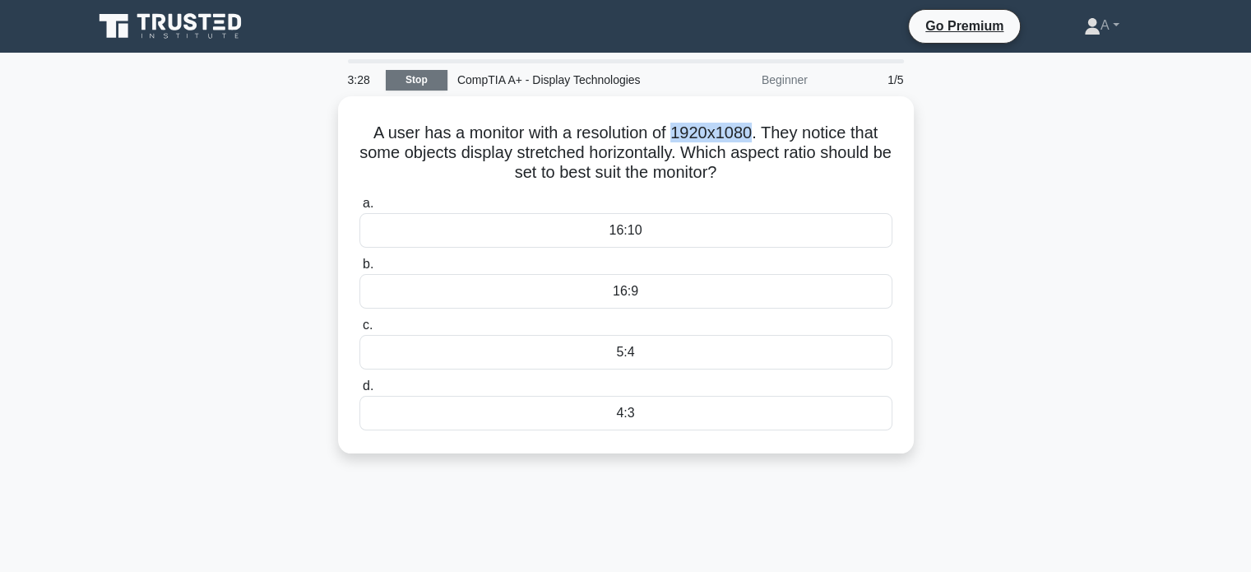
click at [421, 81] on link "Stop" at bounding box center [417, 80] width 62 height 21
click at [415, 86] on link "Stop" at bounding box center [417, 80] width 62 height 21
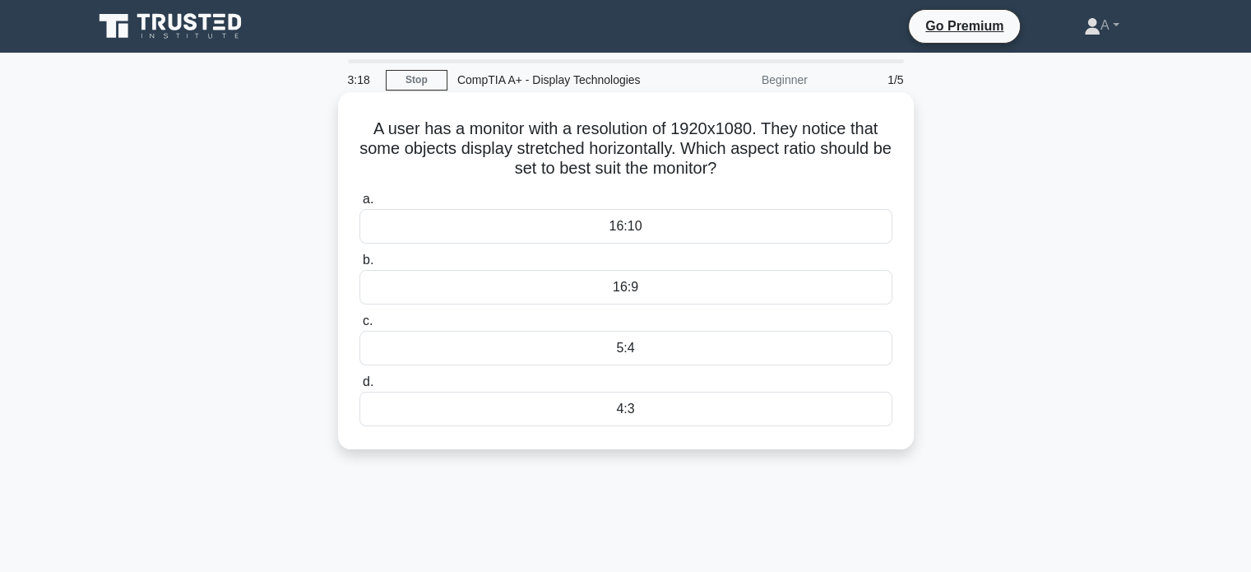
click at [415, 285] on div "16:9" at bounding box center [625, 287] width 533 height 35
click at [359, 266] on input "b. 16:9" at bounding box center [359, 260] width 0 height 11
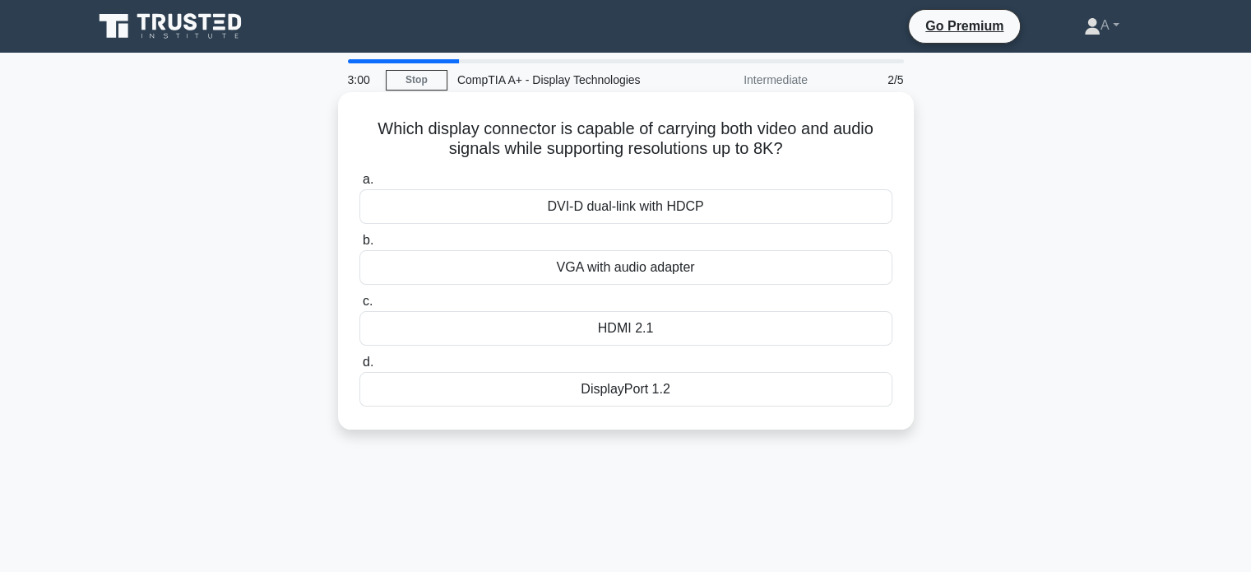
click at [655, 271] on div "VGA with audio adapter" at bounding box center [625, 267] width 533 height 35
click at [359, 246] on input "b. VGA with audio adapter" at bounding box center [359, 240] width 0 height 11
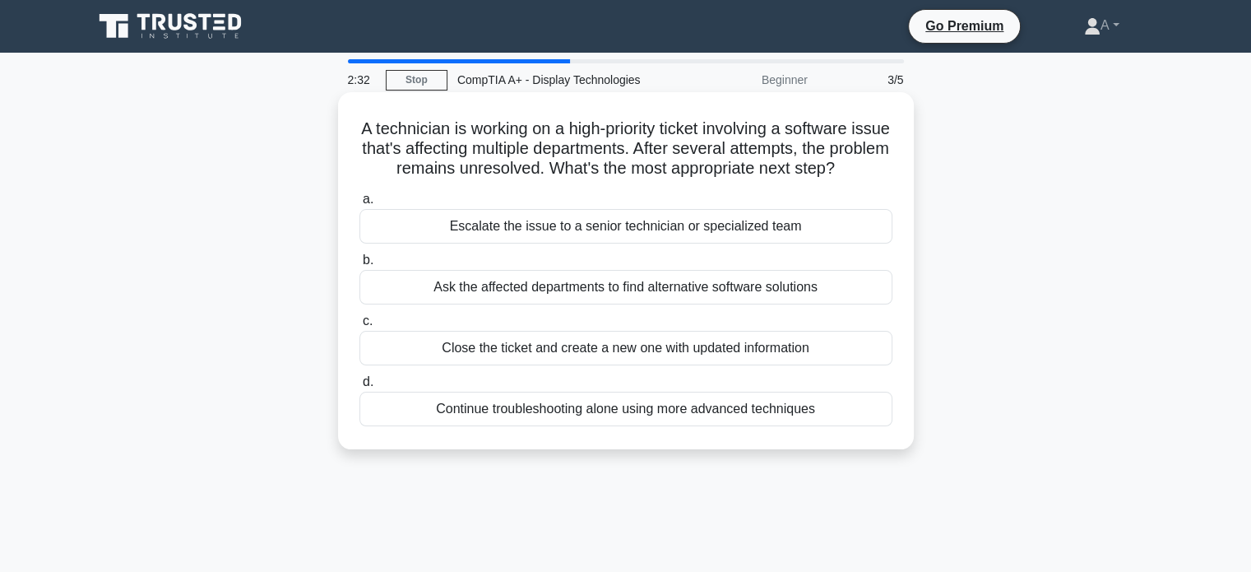
click at [651, 243] on div "Escalate the issue to a senior technician or specialized team" at bounding box center [625, 226] width 533 height 35
click at [359, 205] on input "a. Escalate the issue to a senior technician or specialized team" at bounding box center [359, 199] width 0 height 11
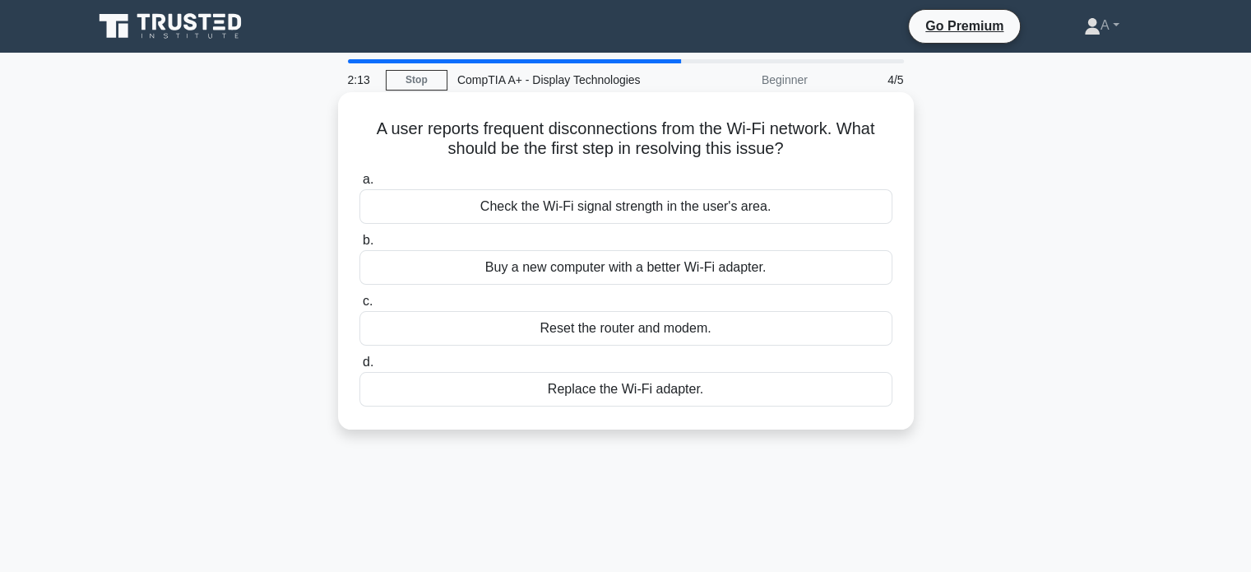
click at [587, 216] on div "Check the Wi-Fi signal strength in the user's area." at bounding box center [625, 206] width 533 height 35
click at [359, 185] on input "a. Check the Wi-Fi signal strength in the user's area." at bounding box center [359, 179] width 0 height 11
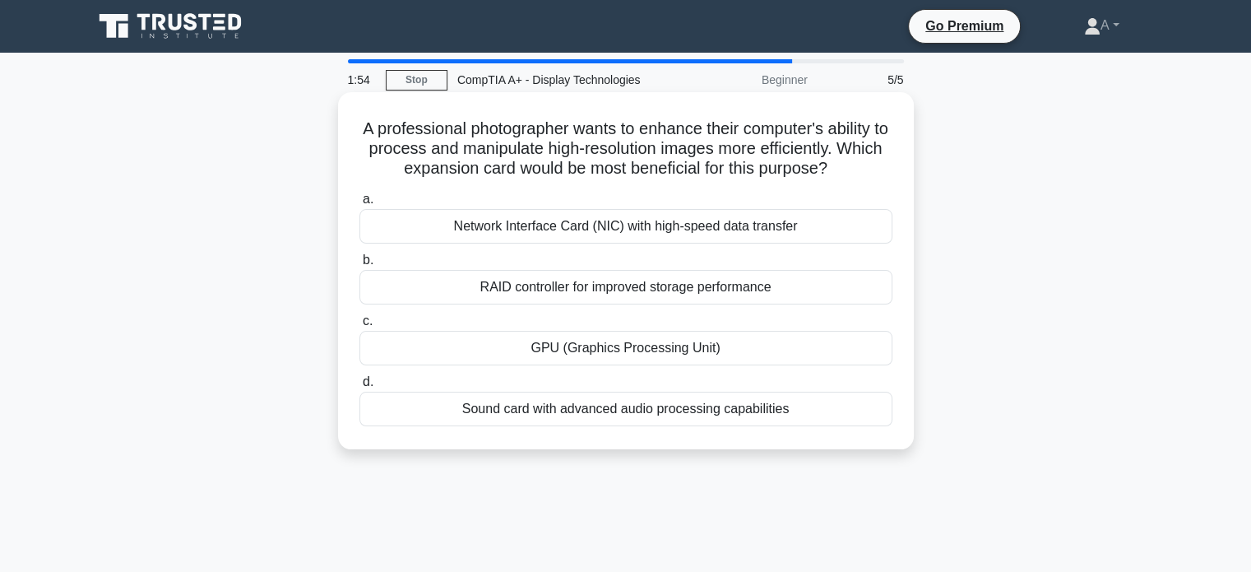
click at [590, 356] on div "GPU (Graphics Processing Unit)" at bounding box center [625, 348] width 533 height 35
click at [359, 327] on input "c. GPU (Graphics Processing Unit)" at bounding box center [359, 321] width 0 height 11
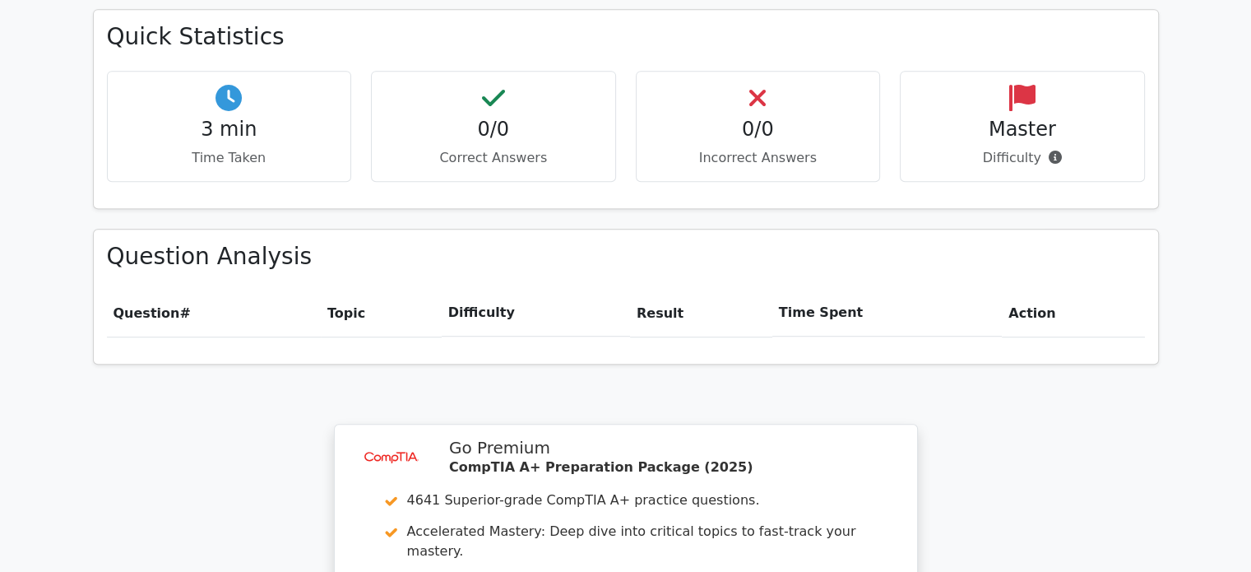
scroll to position [929, 0]
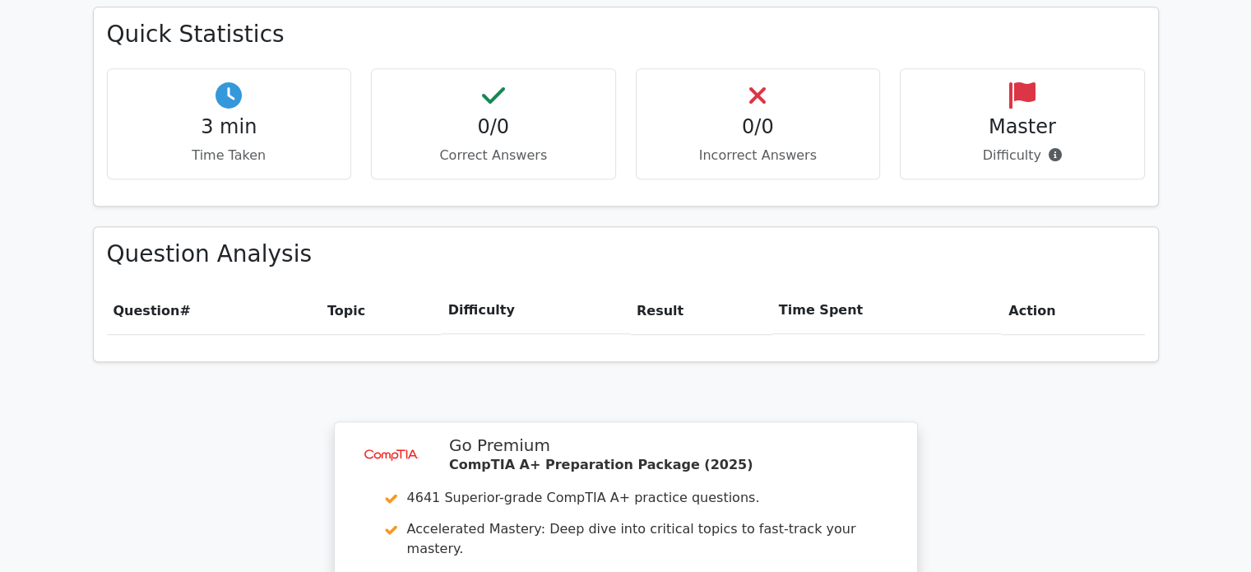
drag, startPoint x: 1262, startPoint y: 98, endPoint x: 1204, endPoint y: 356, distance: 264.8
click at [1204, 356] on html "Go Premium A" at bounding box center [625, 107] width 1251 height 2073
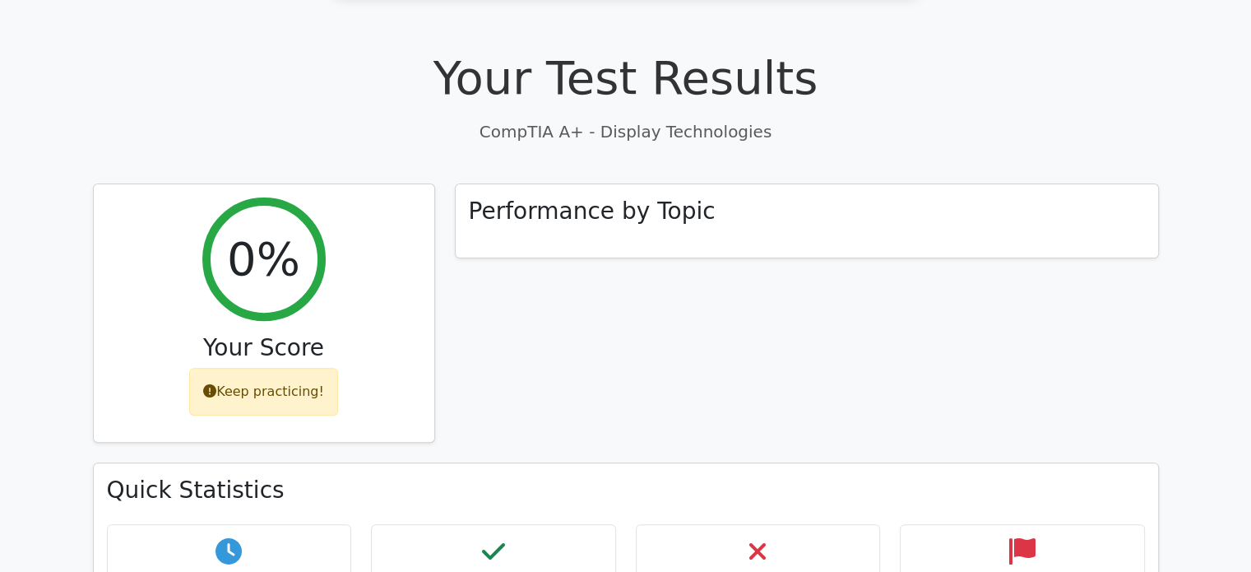
scroll to position [513, 0]
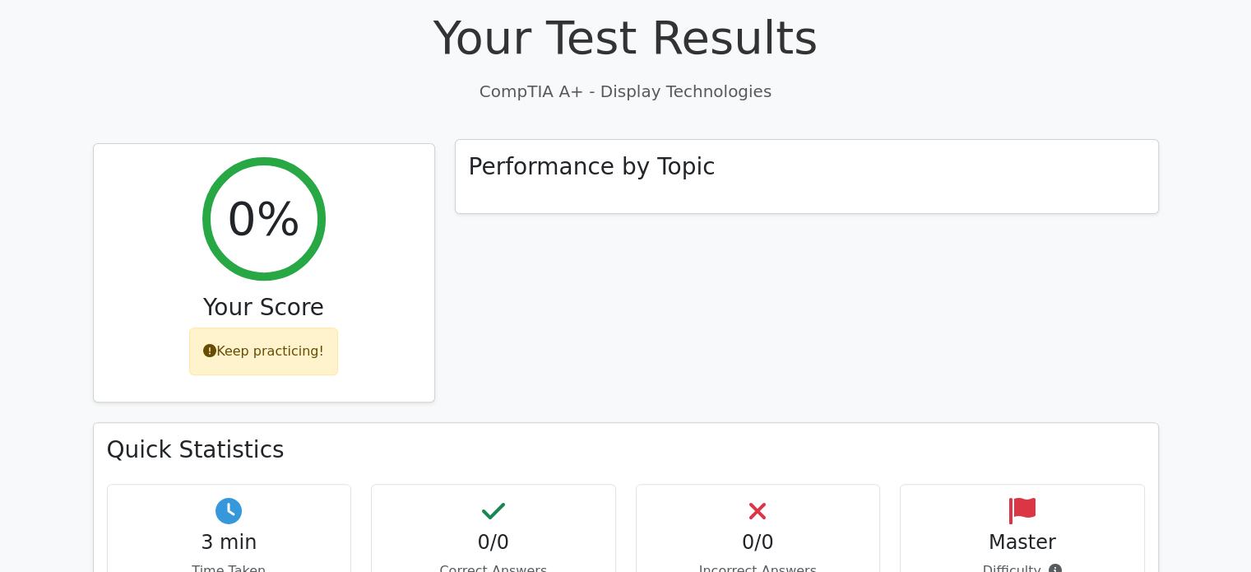
click at [862, 143] on div "Performance by Topic" at bounding box center [807, 177] width 702 height 74
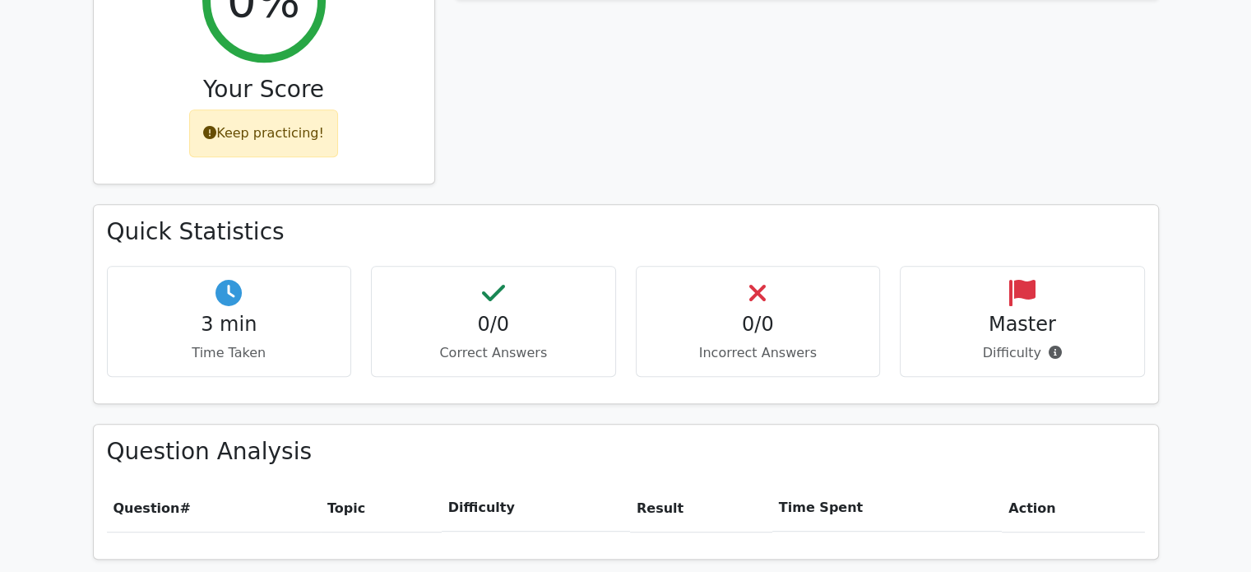
scroll to position [943, 0]
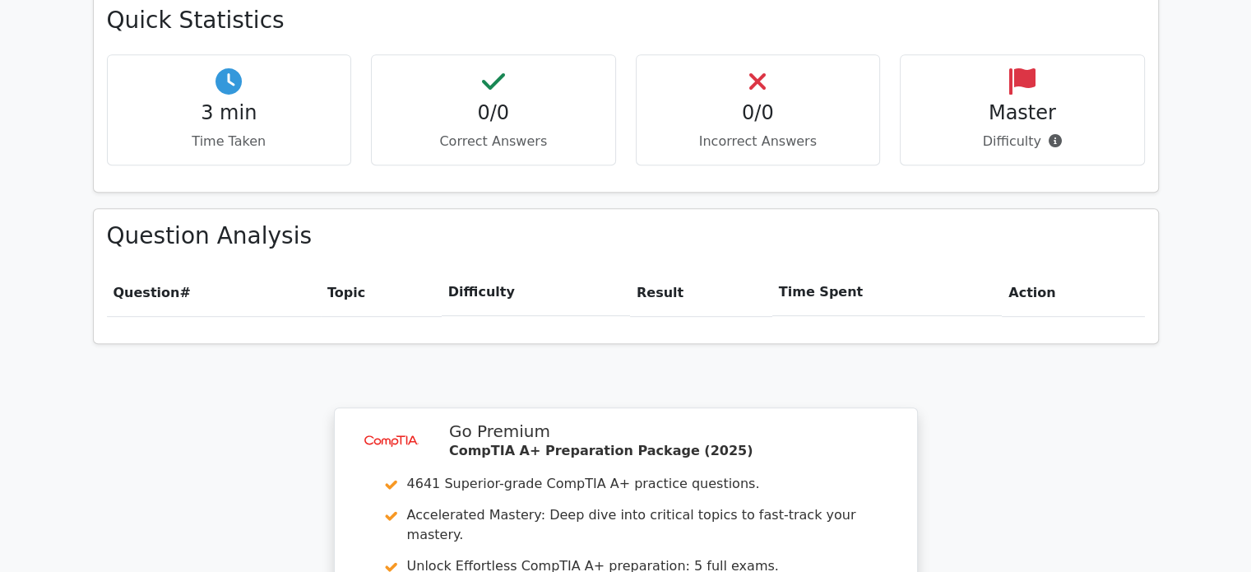
click at [661, 269] on th "Result" at bounding box center [701, 292] width 142 height 47
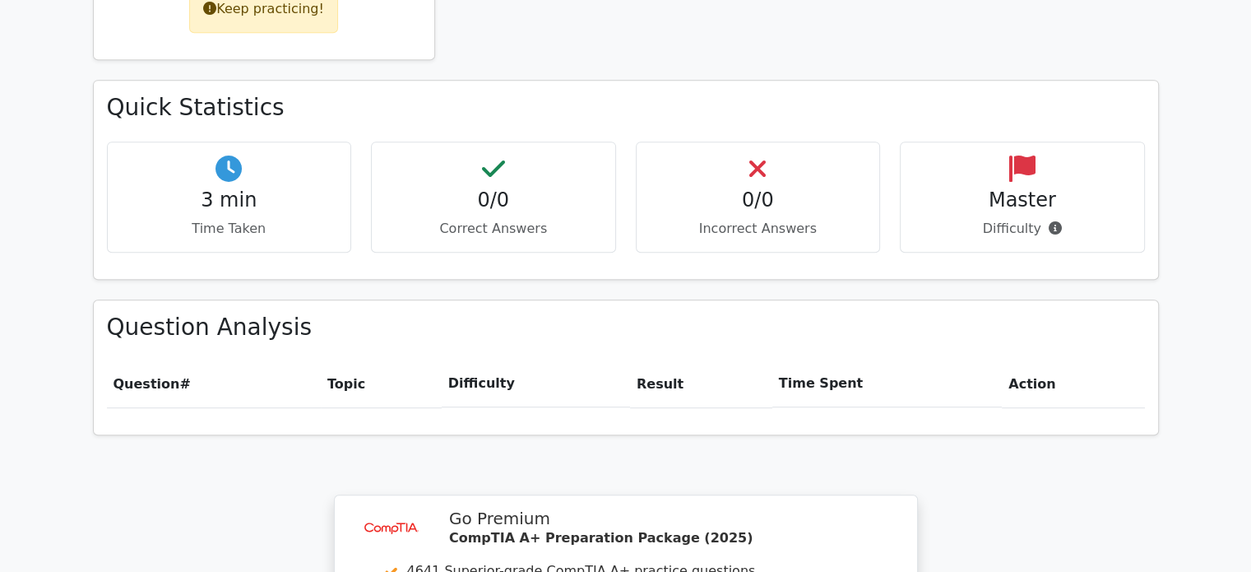
scroll to position [943, 0]
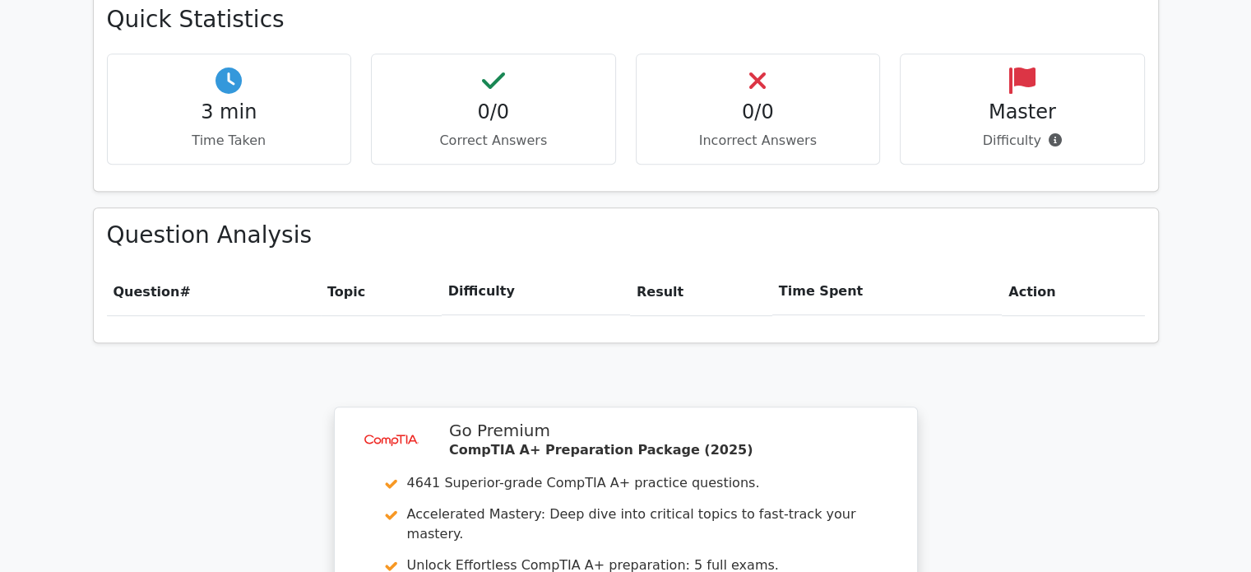
click at [838, 268] on th "Time Spent" at bounding box center [886, 291] width 229 height 47
click at [972, 268] on th "Time Spent" at bounding box center [886, 291] width 229 height 47
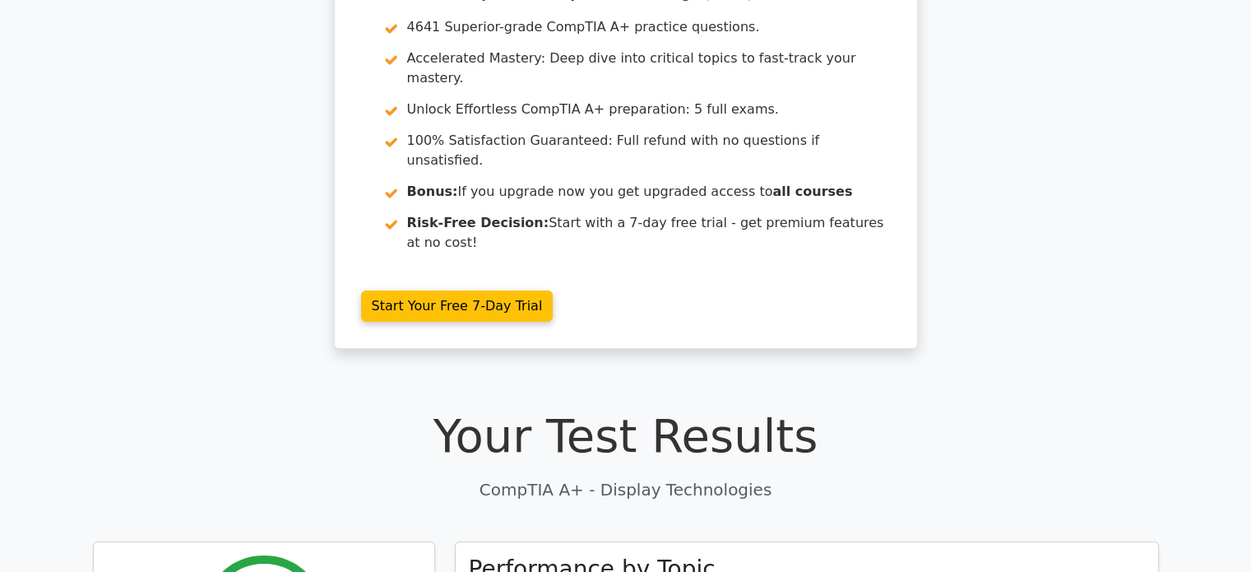
scroll to position [0, 0]
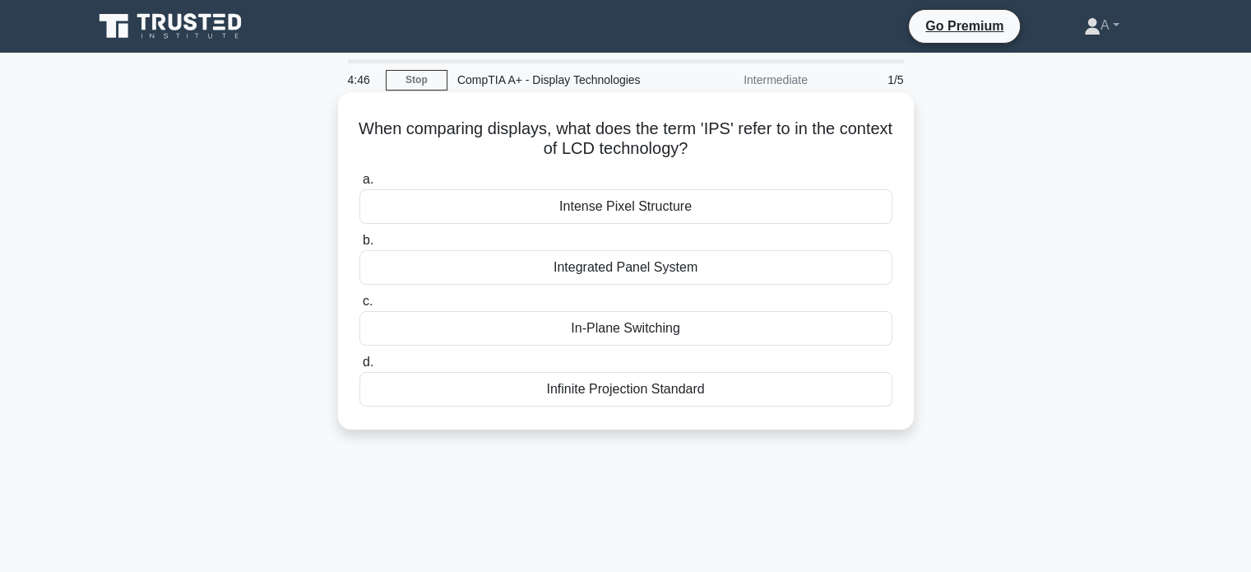
click at [731, 161] on div "When comparing displays, what does the term 'IPS' refer to in the context of LC…" at bounding box center [626, 261] width 563 height 324
